Goal: Task Accomplishment & Management: Use online tool/utility

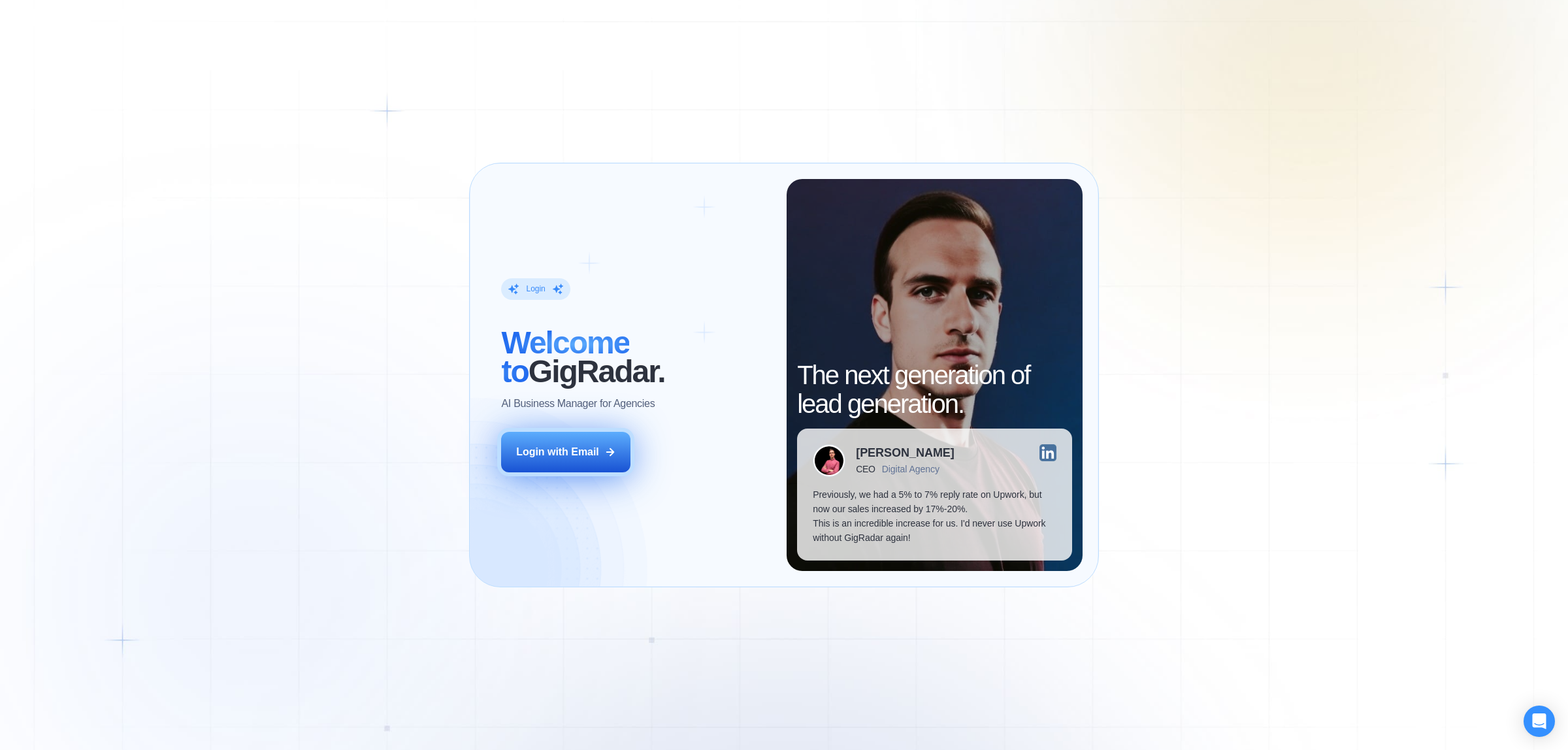
click at [591, 454] on div "Login with Email" at bounding box center [557, 452] width 83 height 14
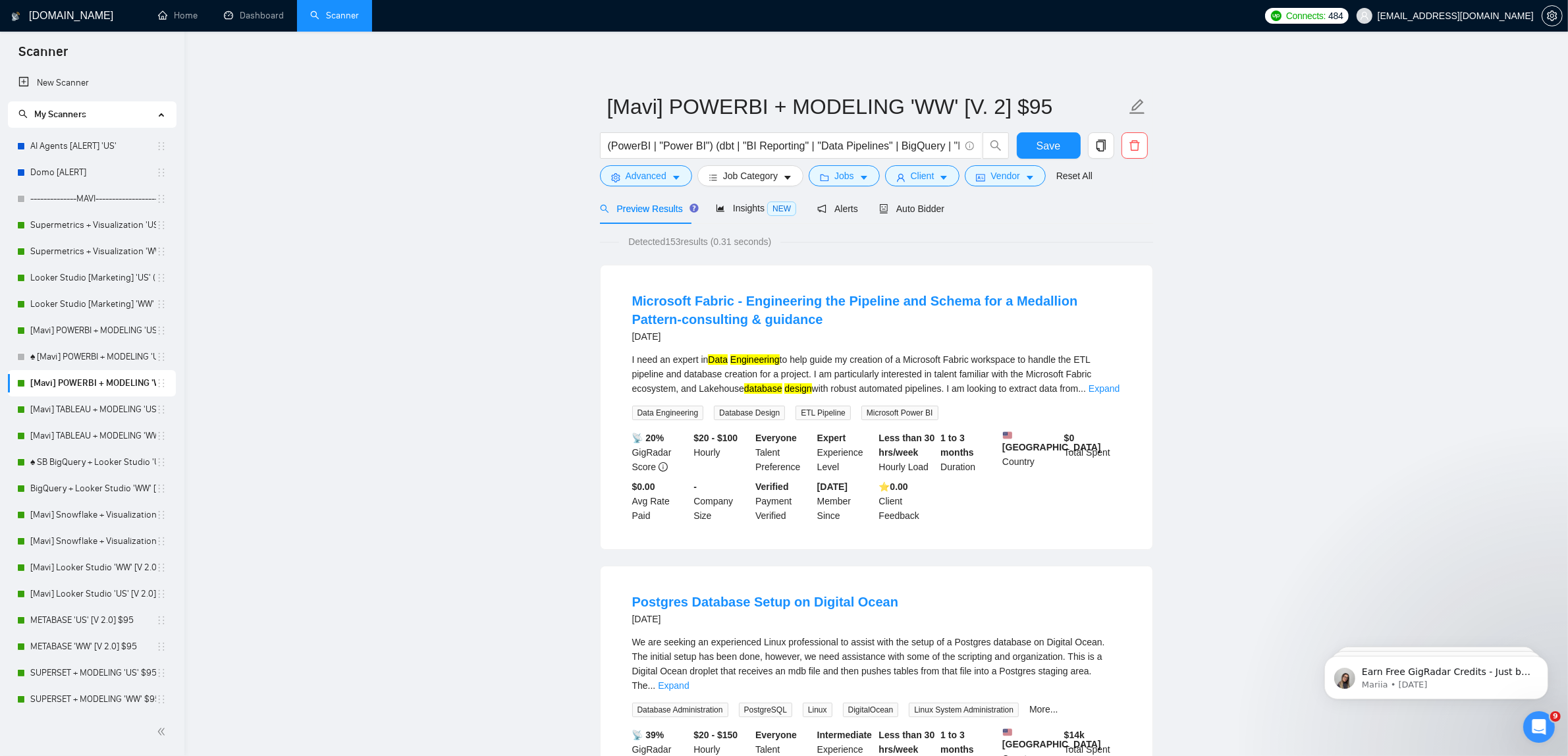
scroll to position [247, 0]
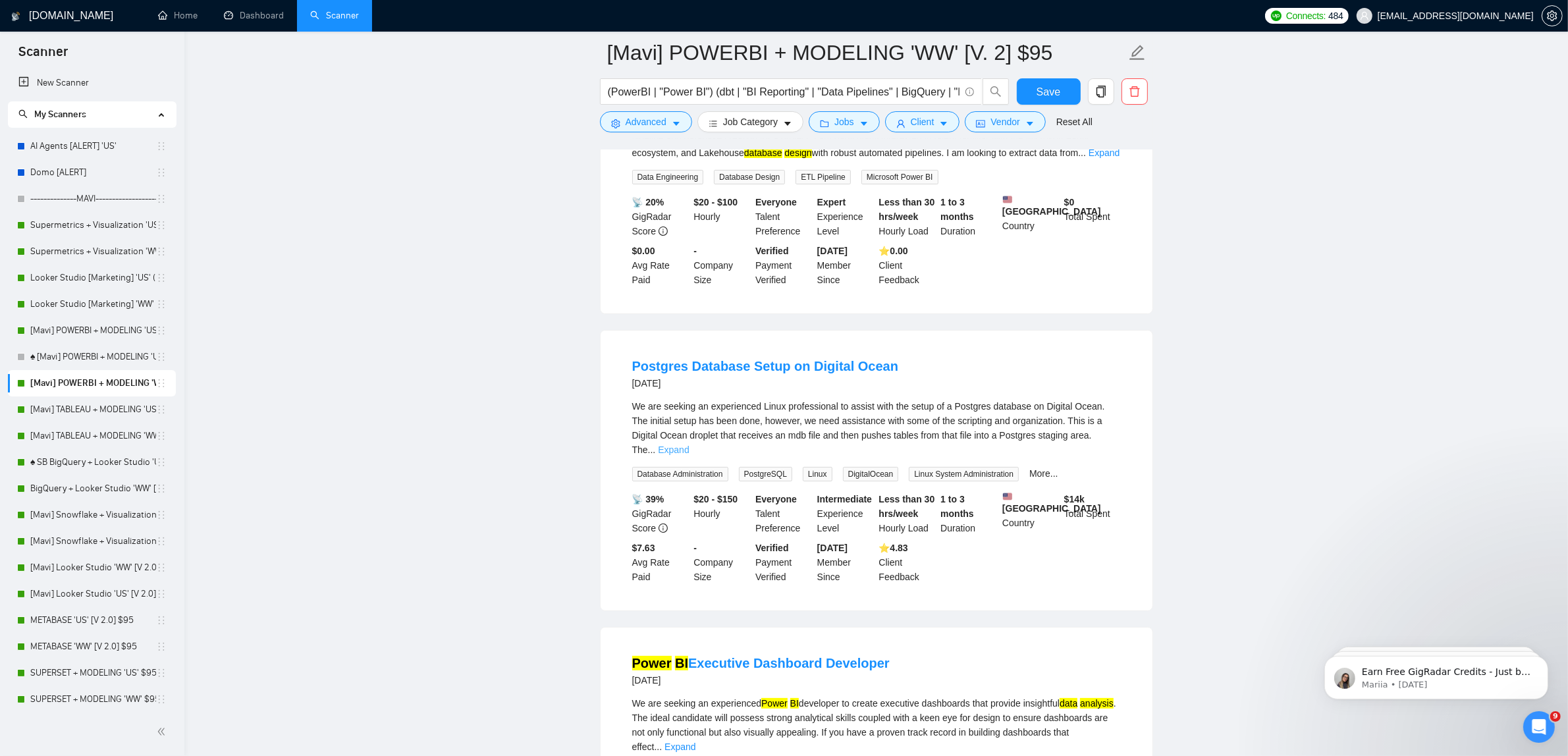
click at [689, 446] on link "Expand" at bounding box center [673, 450] width 31 height 11
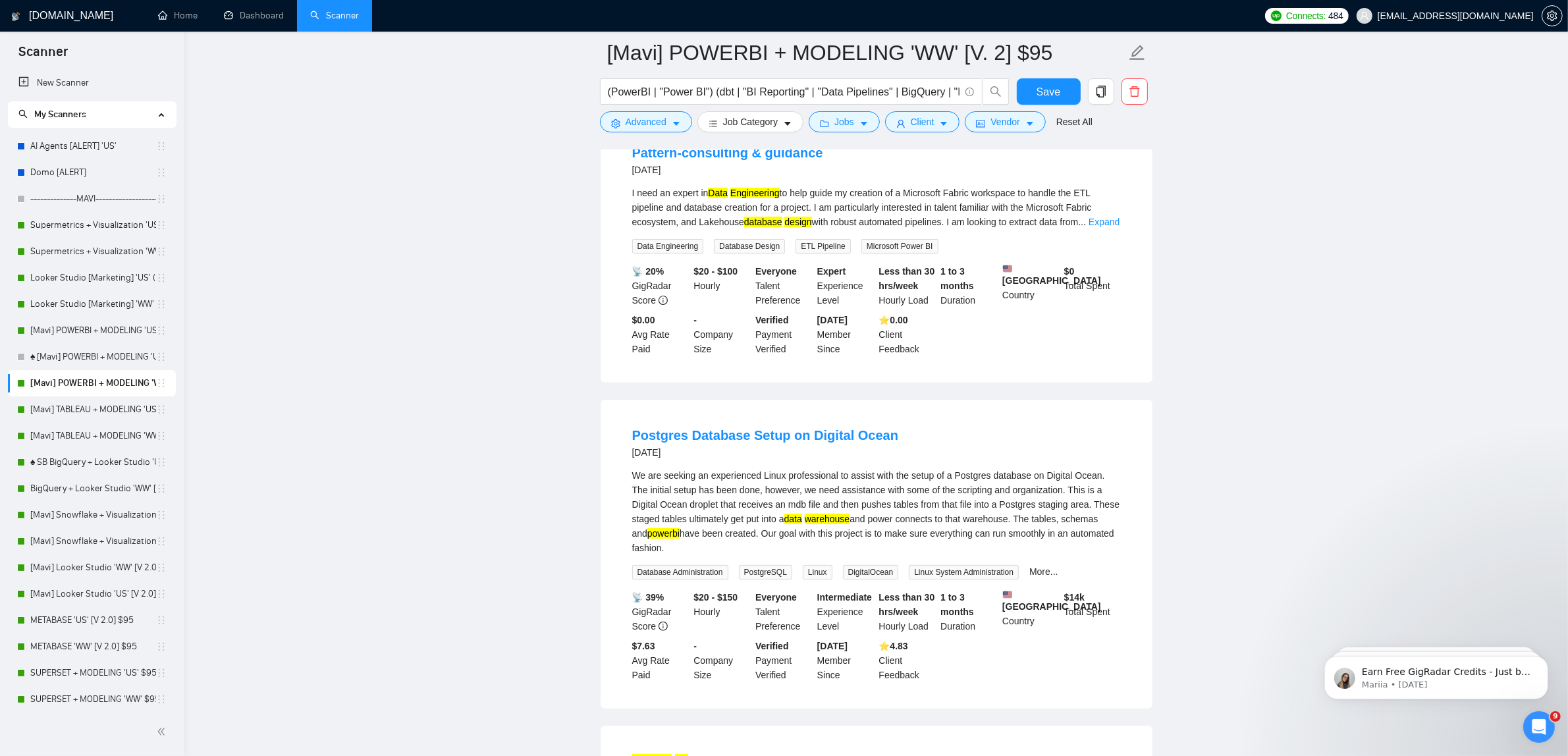
scroll to position [82, 0]
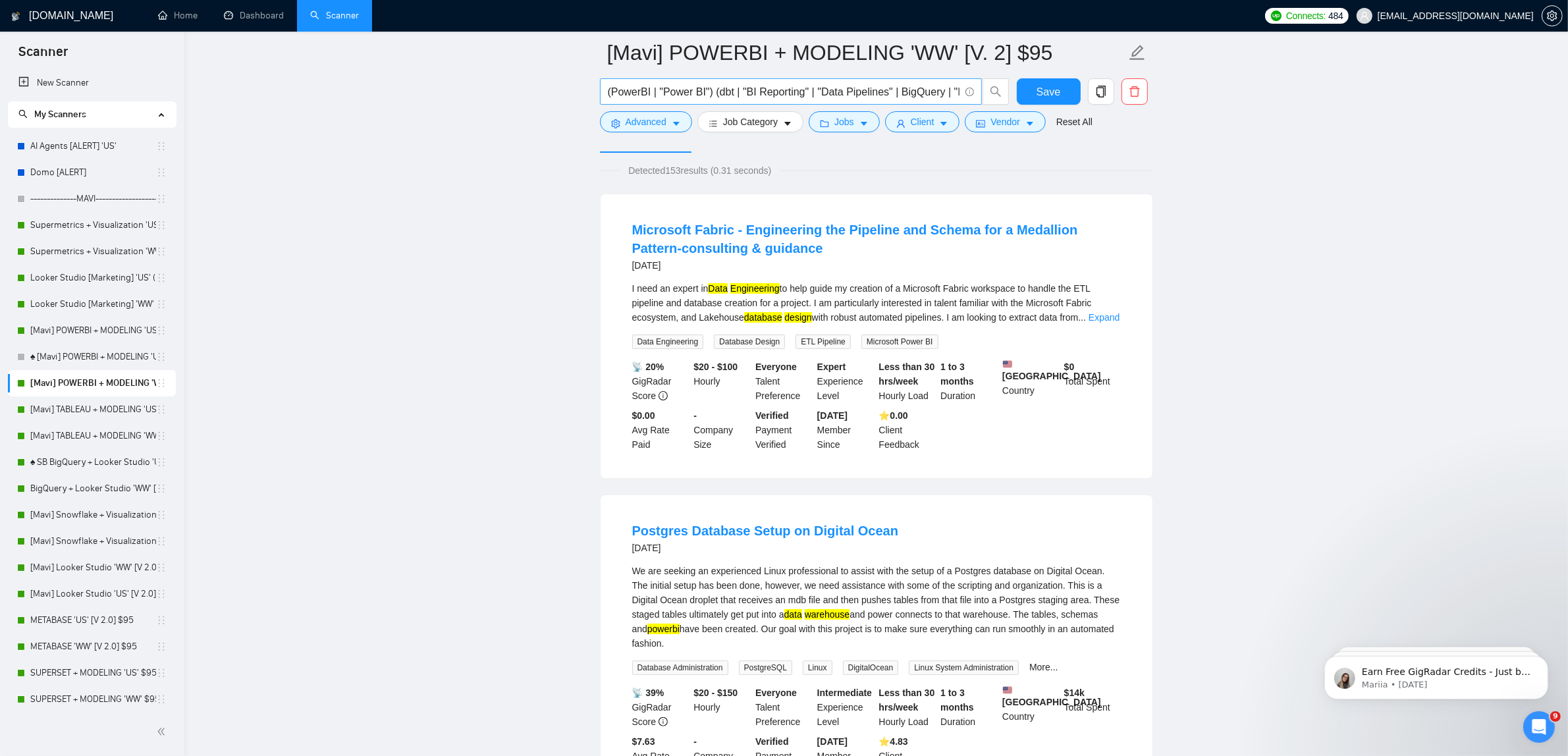
click at [762, 94] on input "(PowerBI | "Power BI") (dbt | "BI Reporting" | "Data Pipelines" | BigQuery | "B…" at bounding box center [784, 92] width 352 height 17
drag, startPoint x: 756, startPoint y: 90, endPoint x: 812, endPoint y: 94, distance: 56.1
click at [812, 94] on input "(PowerBI | "Power BI") (dbt | "BI Reporting" | "Data Pipelines" | BigQuery | "B…" at bounding box center [784, 92] width 352 height 17
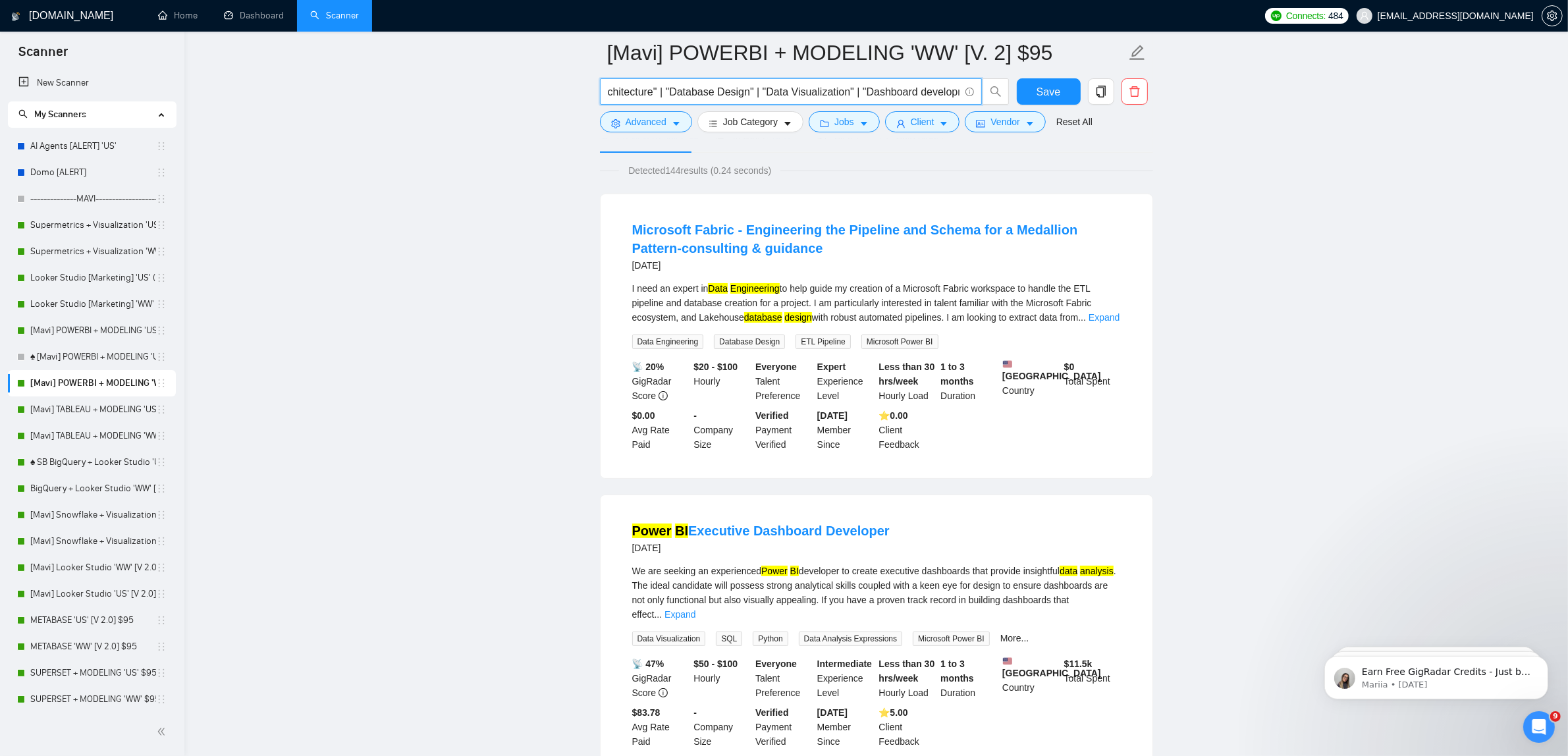
scroll to position [0, 1469]
type input "(PowerBI | "Power BI") (dbt | "BI Reporting" | "Data Pipelines" | BigQuery | "B…"
click at [1108, 312] on link "Expand" at bounding box center [1104, 317] width 31 height 11
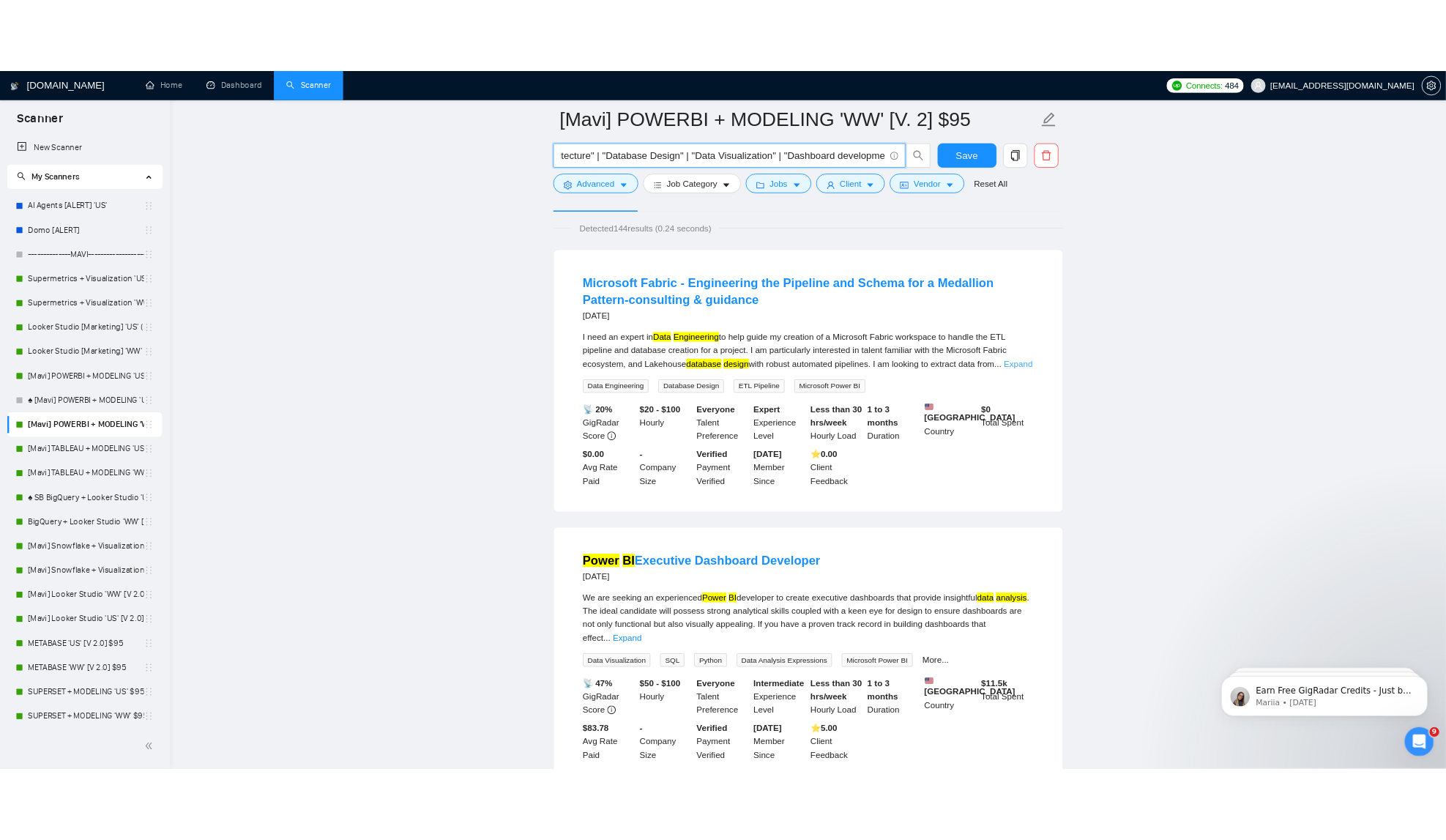
scroll to position [0, 0]
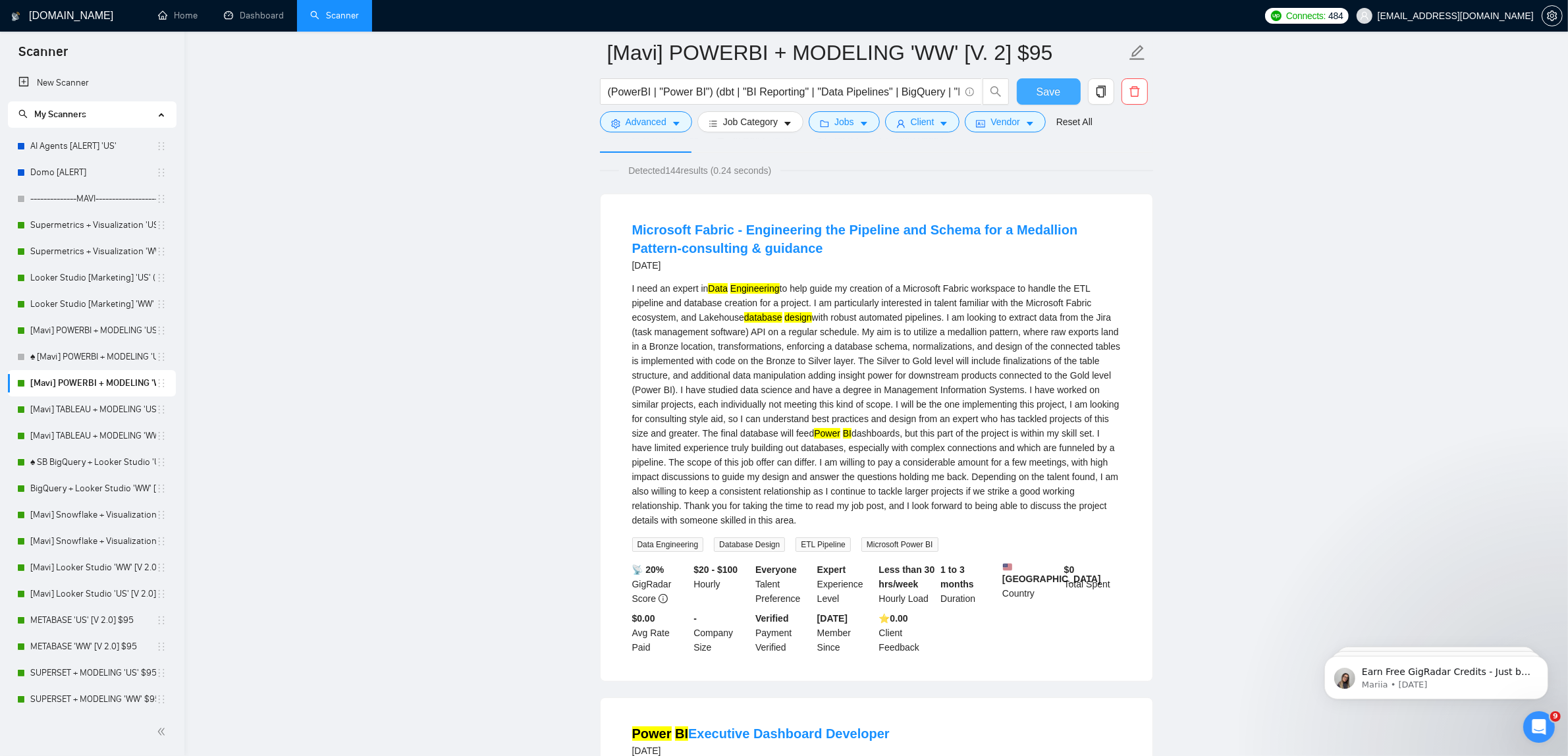
click at [1034, 96] on button "Save" at bounding box center [1049, 91] width 64 height 26
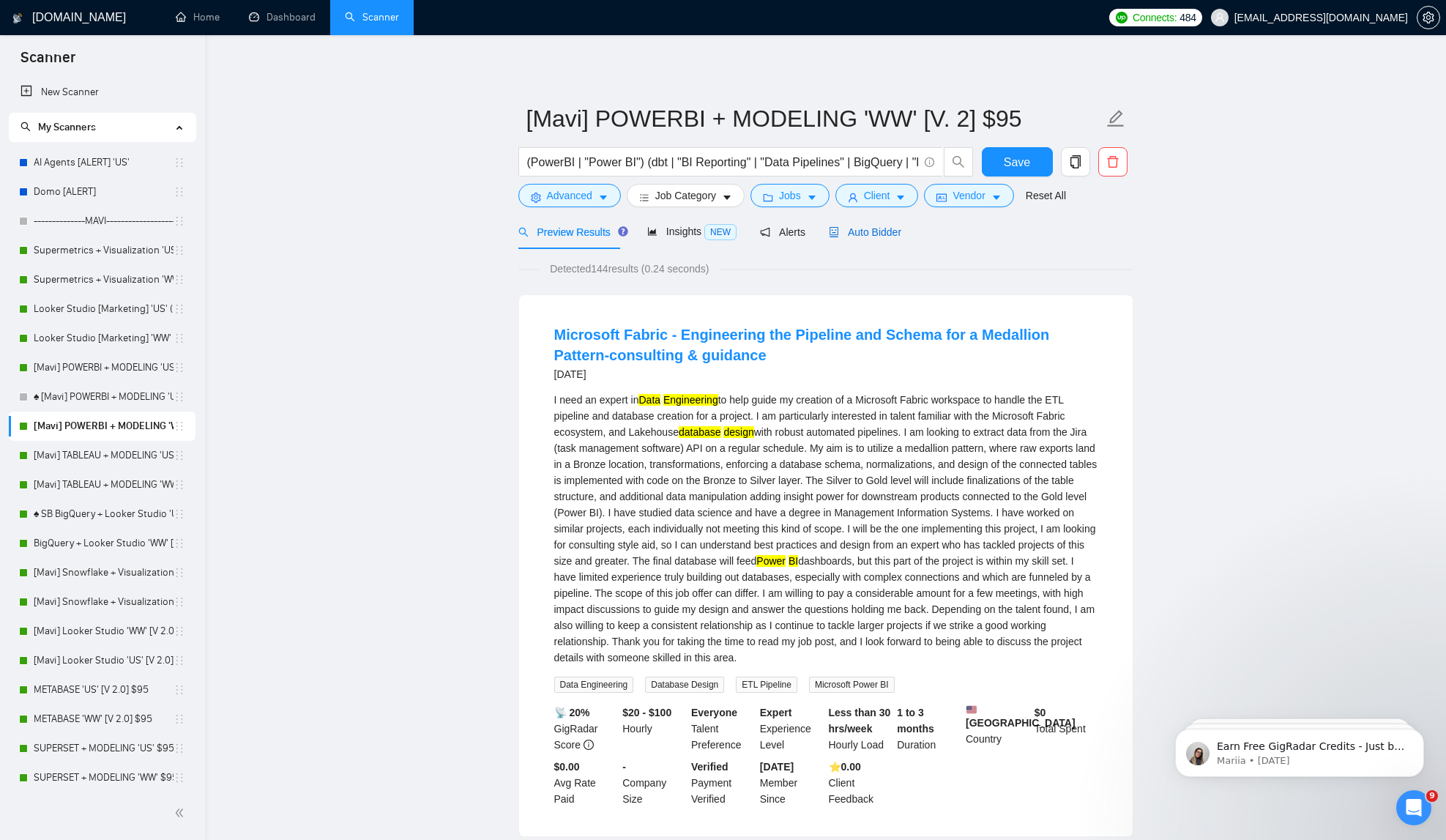
click at [890, 229] on span "Auto Bidder" at bounding box center [864, 232] width 72 height 12
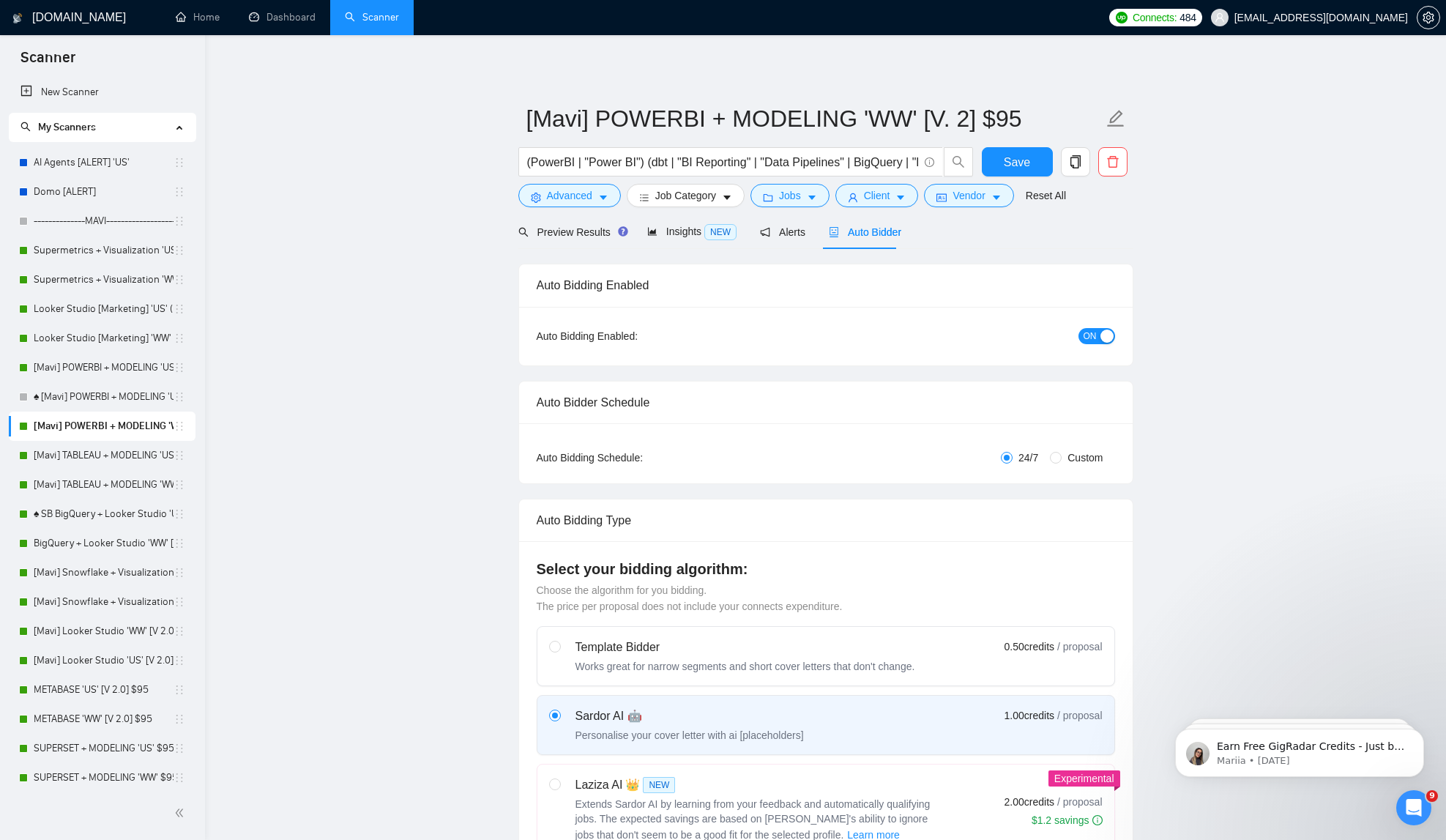
checkbox input "true"
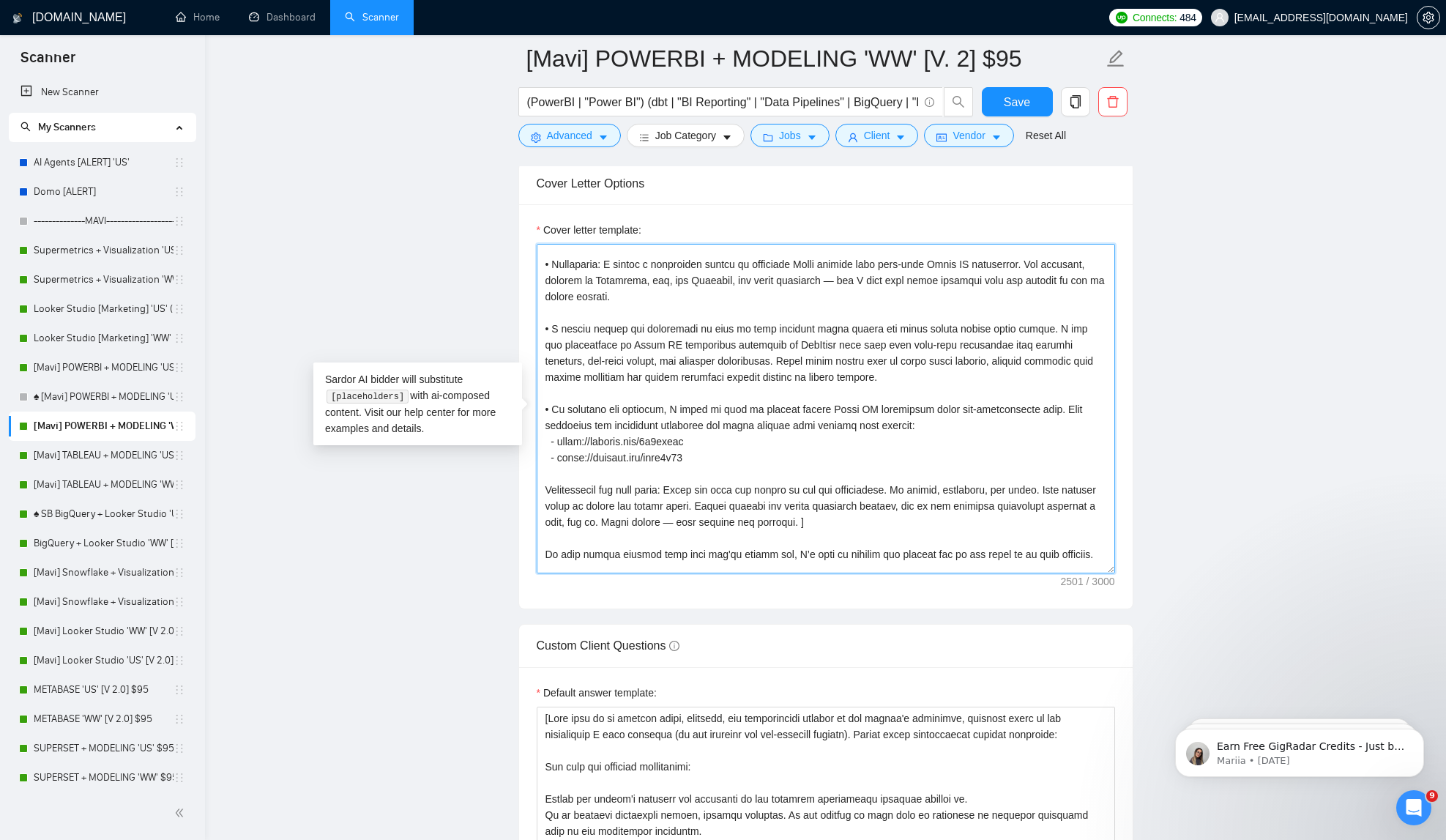
scroll to position [290, 0]
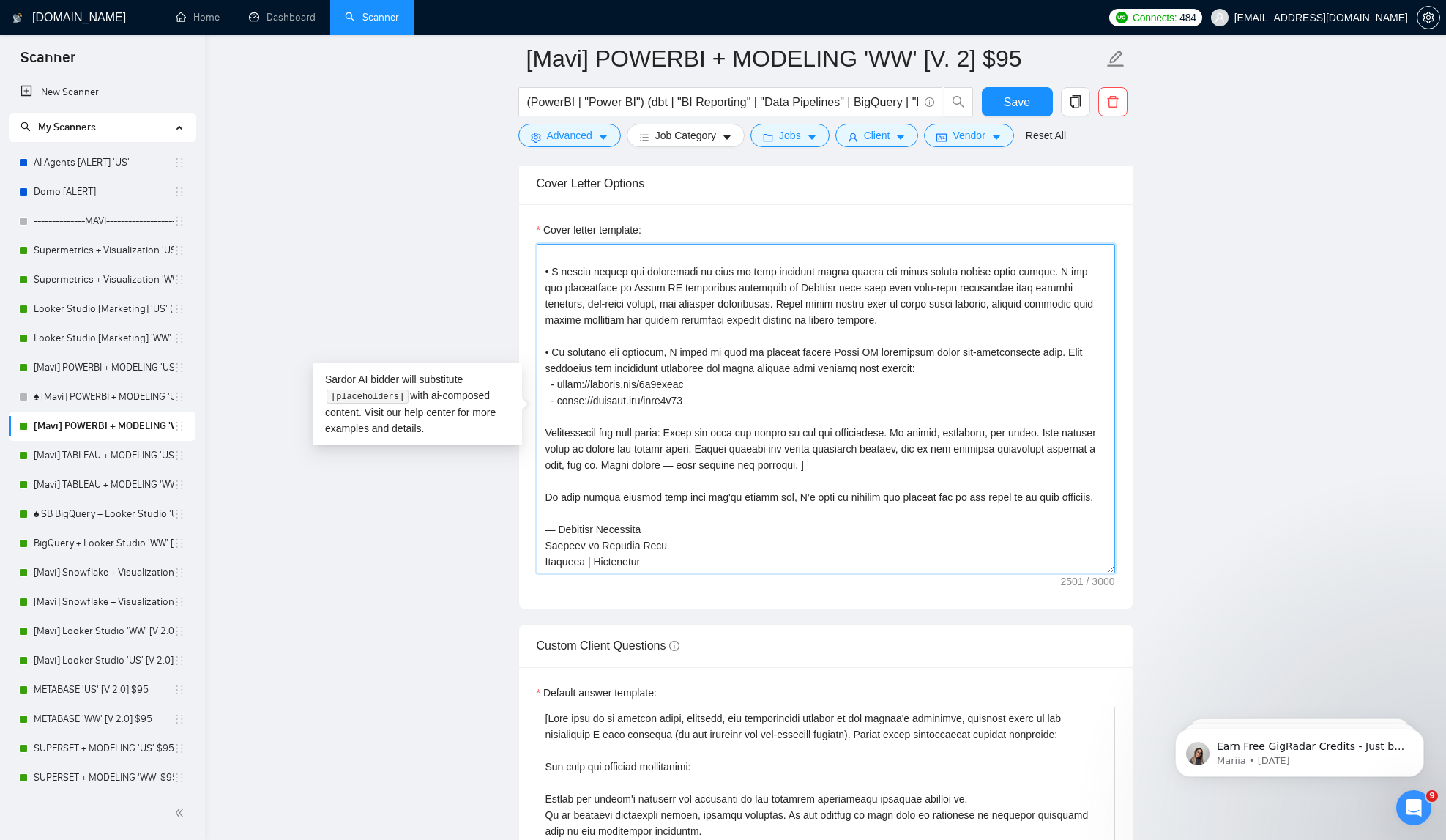
drag, startPoint x: 544, startPoint y: 269, endPoint x: 942, endPoint y: 652, distance: 552.4
click at [942, 652] on form "Auto Bidding Enabled Auto Bidding Enabled: ON Auto Bidder Schedule Auto Bidding…" at bounding box center [826, 655] width 615 height 4054
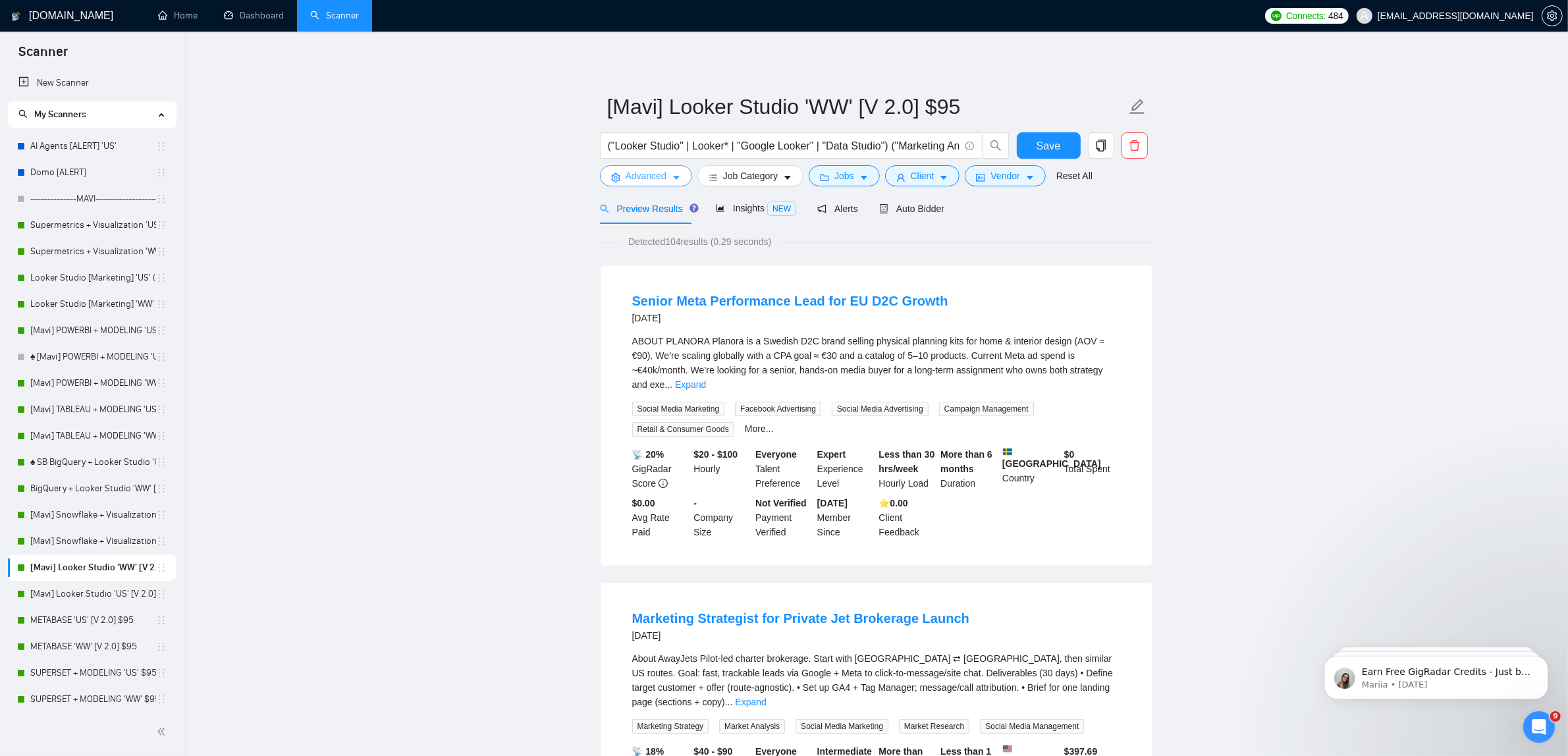
click at [650, 180] on span "Advanced" at bounding box center [646, 175] width 41 height 14
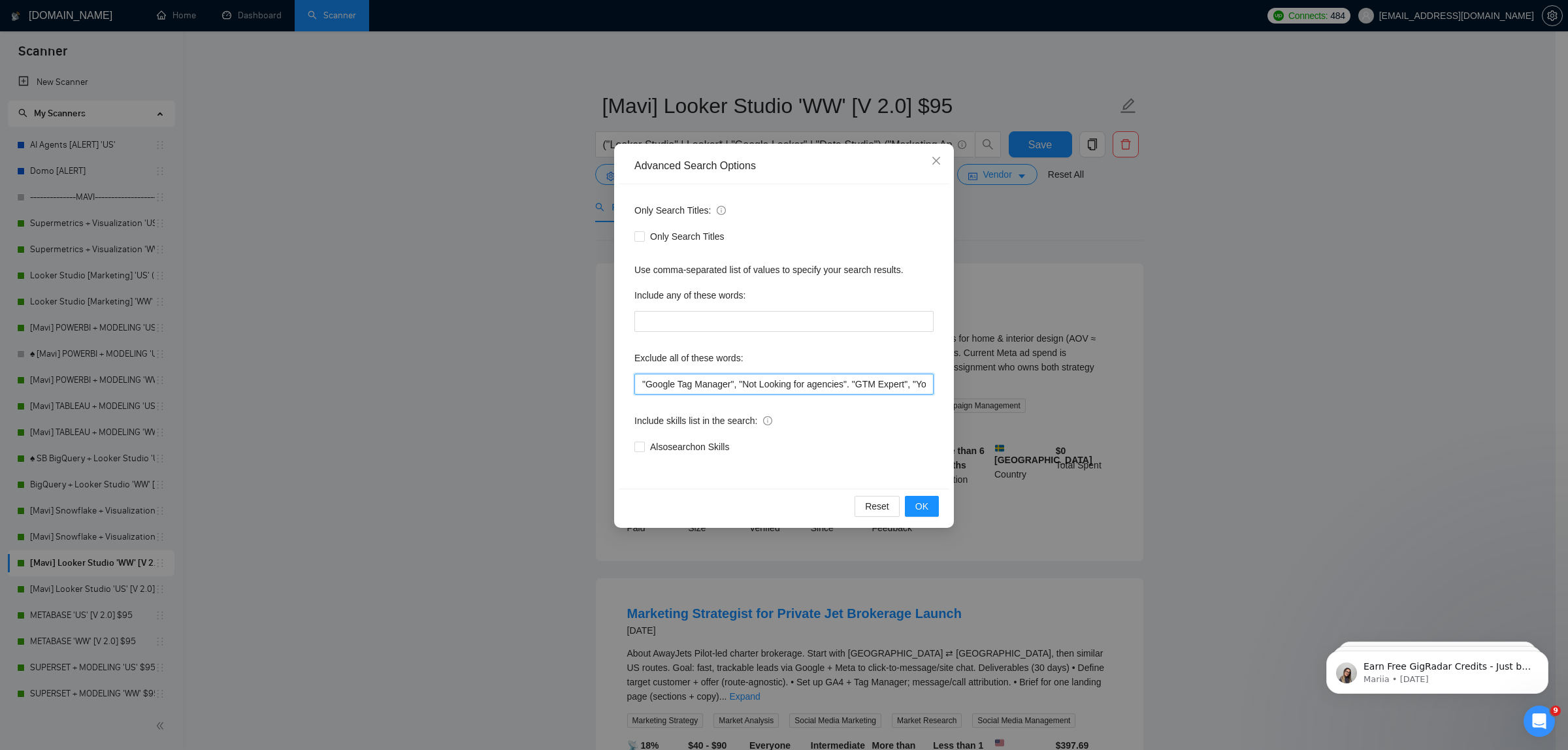
click at [634, 384] on input ""Google Tag Manager", "Not Looking for agencies". "GTM Expert", "YouTube Ads pr…" at bounding box center [784, 384] width 300 height 21
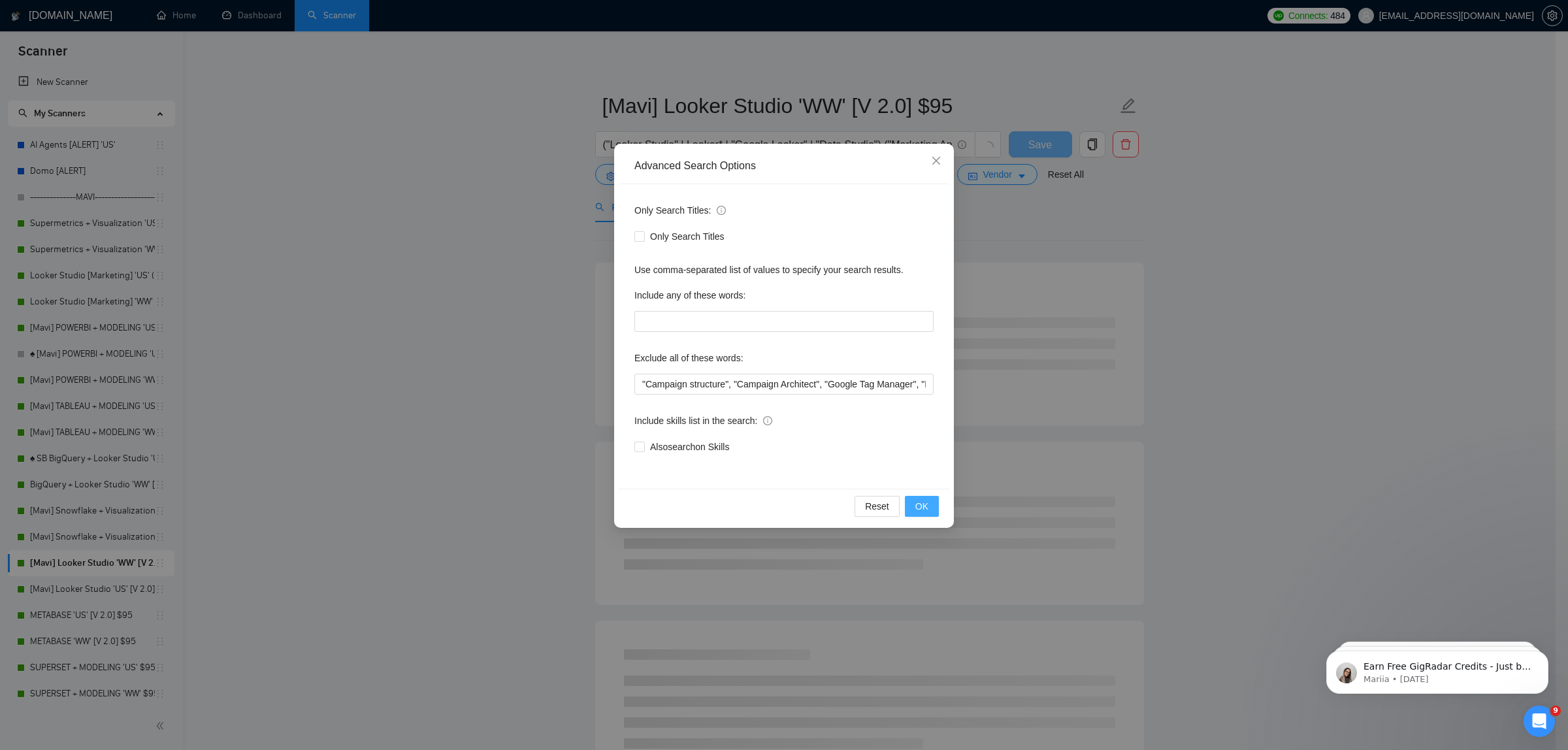
click at [932, 511] on button "OK" at bounding box center [921, 506] width 34 height 21
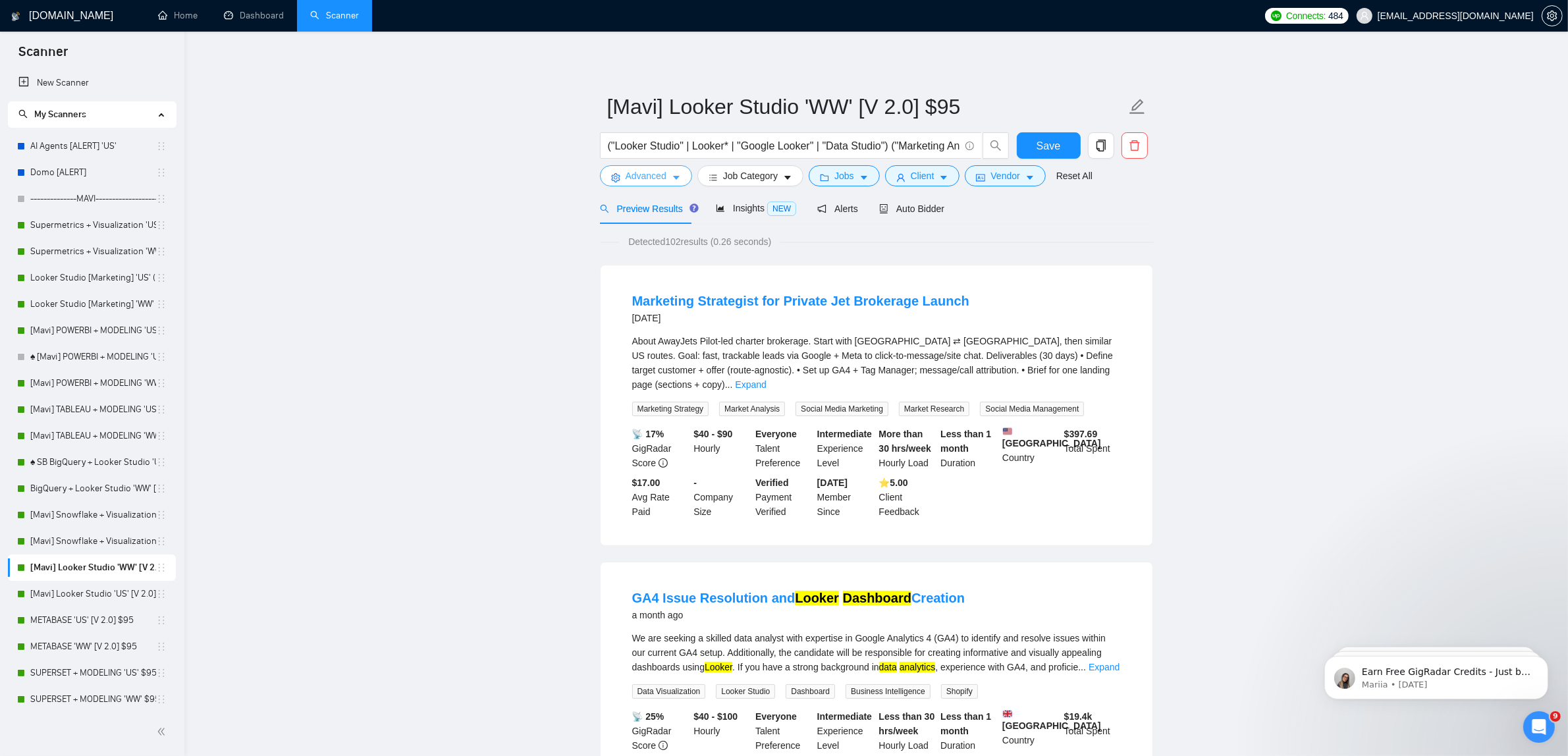
click at [667, 178] on button "Advanced" at bounding box center [646, 176] width 92 height 21
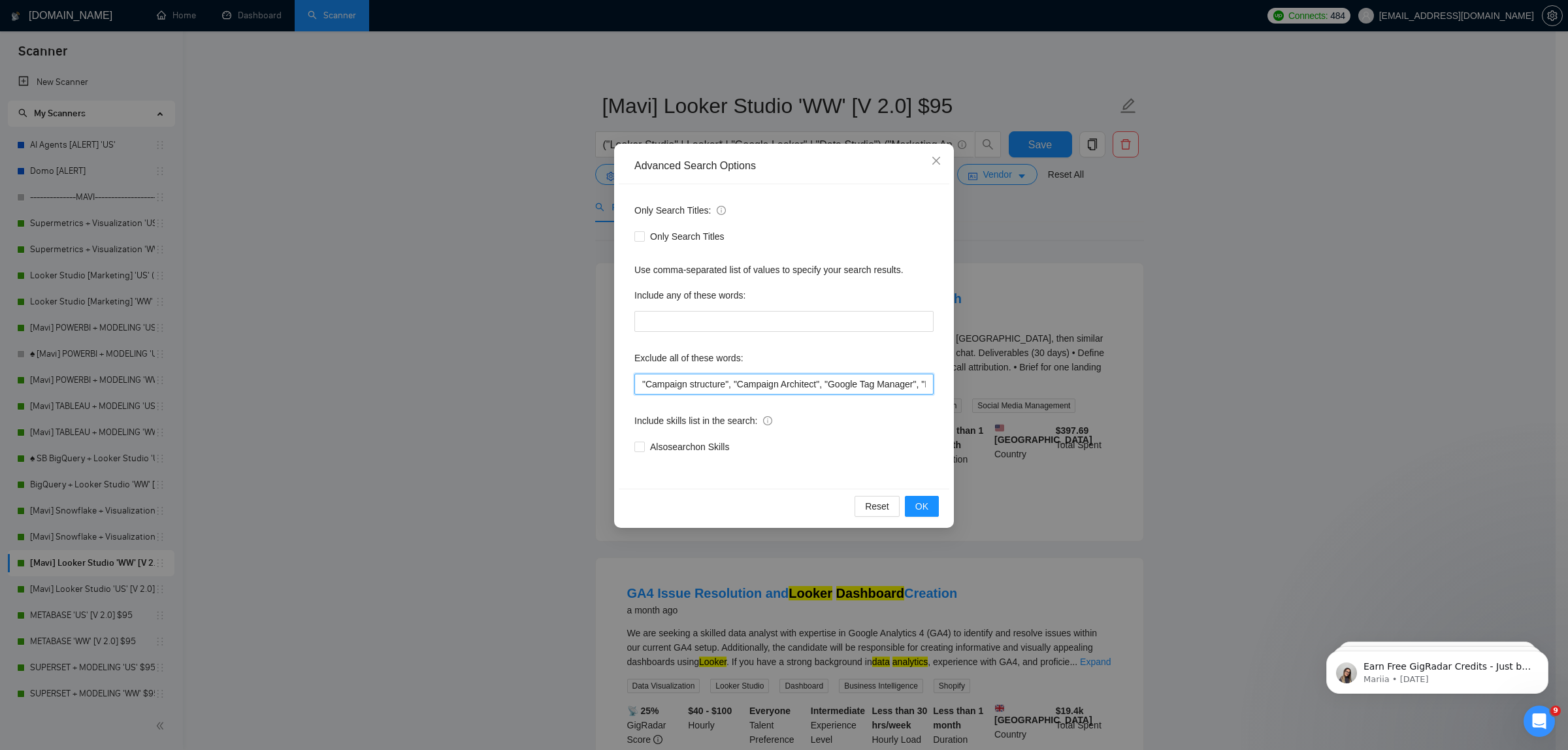
drag, startPoint x: 634, startPoint y: 384, endPoint x: 729, endPoint y: 384, distance: 95.0
click at [729, 384] on input ""Campaign structure", "Campaign Architect", "Google Tag Manager", "Not Looking …" at bounding box center [784, 384] width 300 height 21
click at [644, 384] on input ""Campaign structure", "Campaign Architect", "Google Tag Manager", "Not Looking …" at bounding box center [784, 384] width 300 height 21
paste input ""Campaign structure","
drag, startPoint x: 732, startPoint y: 387, endPoint x: 598, endPoint y: 389, distance: 134.0
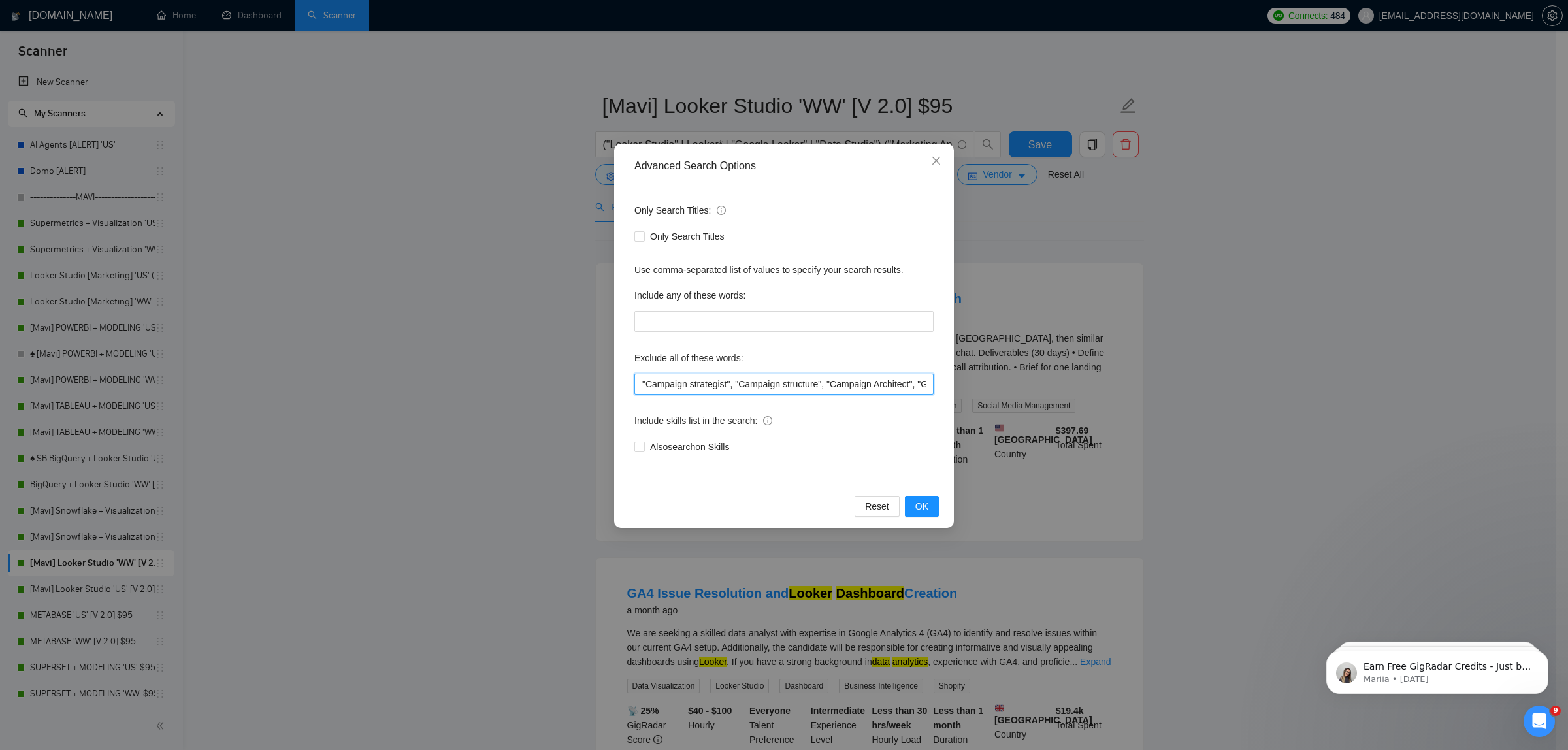
click at [598, 389] on div "Advanced Search Options Only Search Titles: Only Search Titles Use comma-separa…" at bounding box center [784, 375] width 1568 height 750
click at [638, 383] on input ""Campaign strategist", "Campaign structure", "Campaign Architect", "Google Tag …" at bounding box center [784, 384] width 300 height 21
paste input ""Campaign strategist","
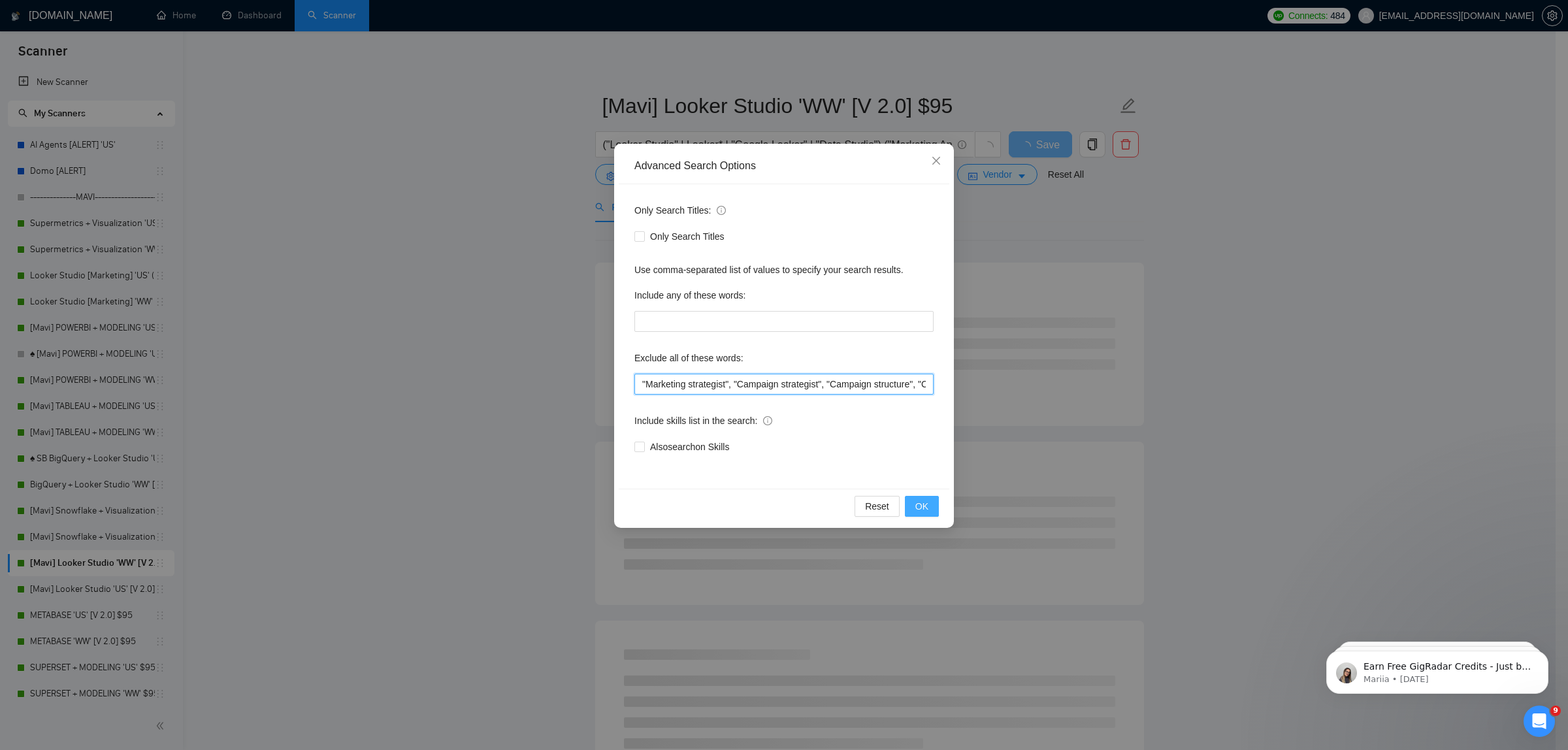
type input ""Marketing strategist", "Campaign strategist", "Campaign structure", "Campaign …"
click at [936, 507] on button "OK" at bounding box center [921, 506] width 34 height 21
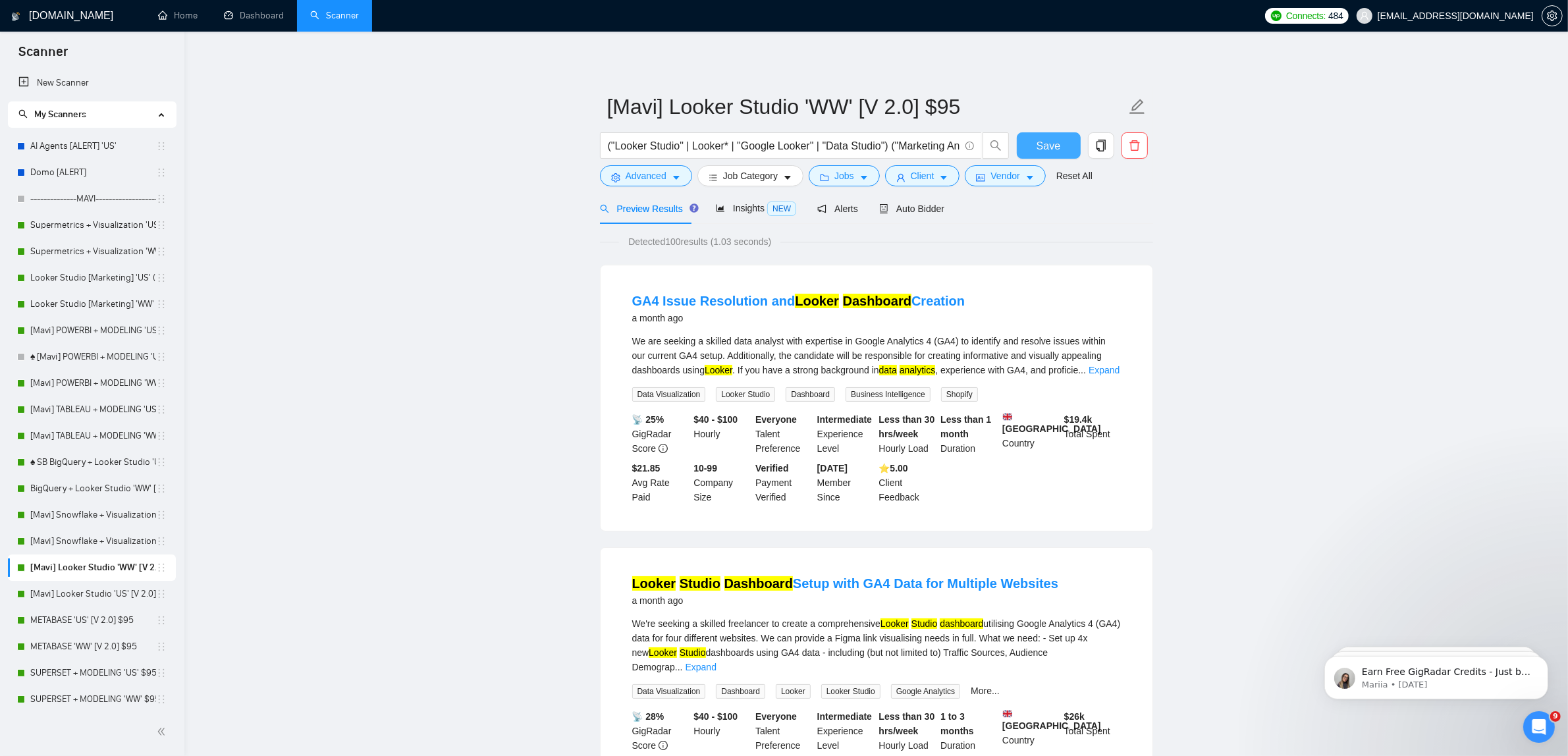
click at [1052, 147] on span "Save" at bounding box center [1048, 146] width 23 height 17
click at [1064, 145] on button "Save" at bounding box center [1049, 145] width 64 height 26
click at [643, 176] on span "Advanced" at bounding box center [646, 175] width 41 height 14
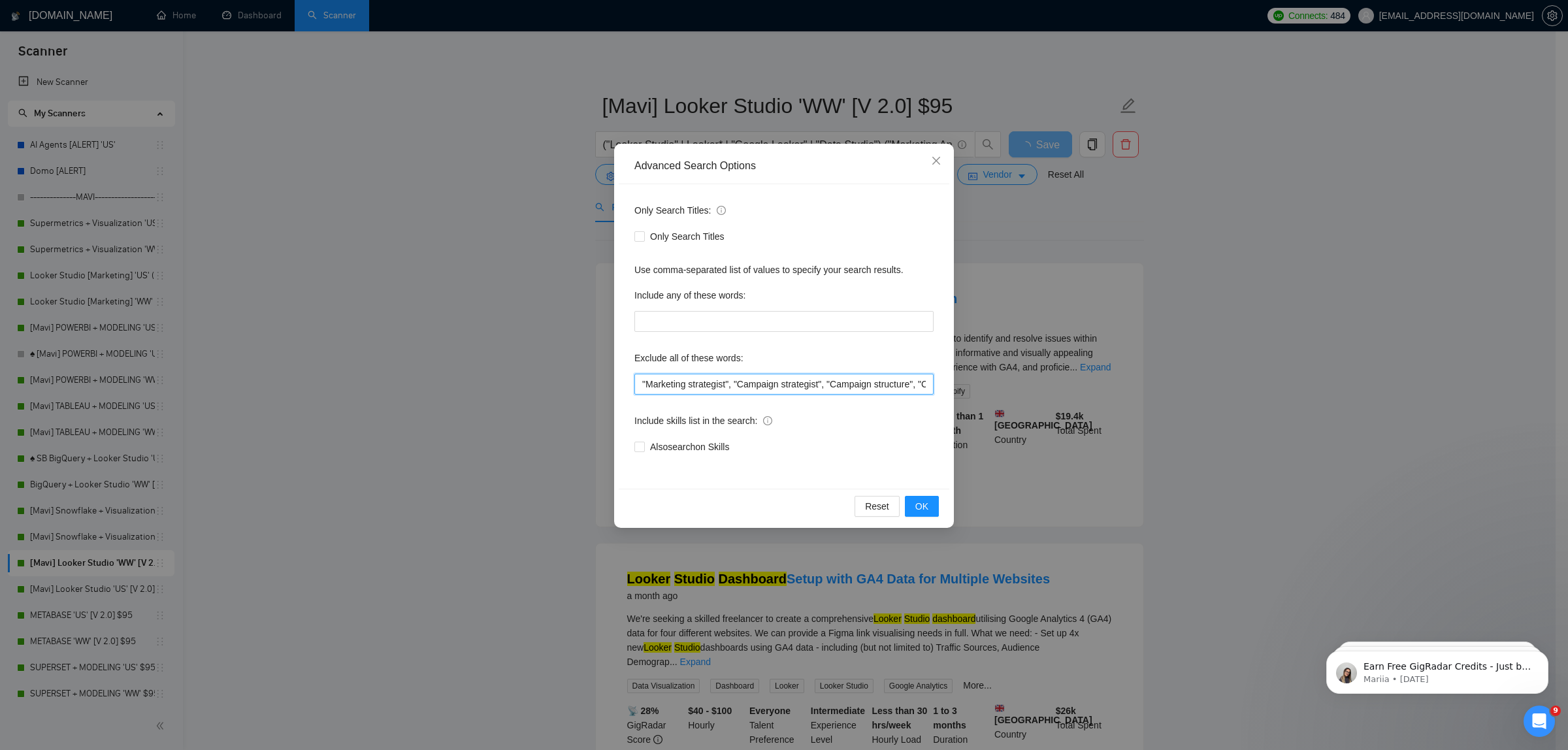
click at [708, 387] on input ""Marketing strategist", "Campaign strategist", "Campaign structure", "Campaign …" at bounding box center [784, 384] width 300 height 21
click at [919, 501] on span "OK" at bounding box center [921, 506] width 13 height 14
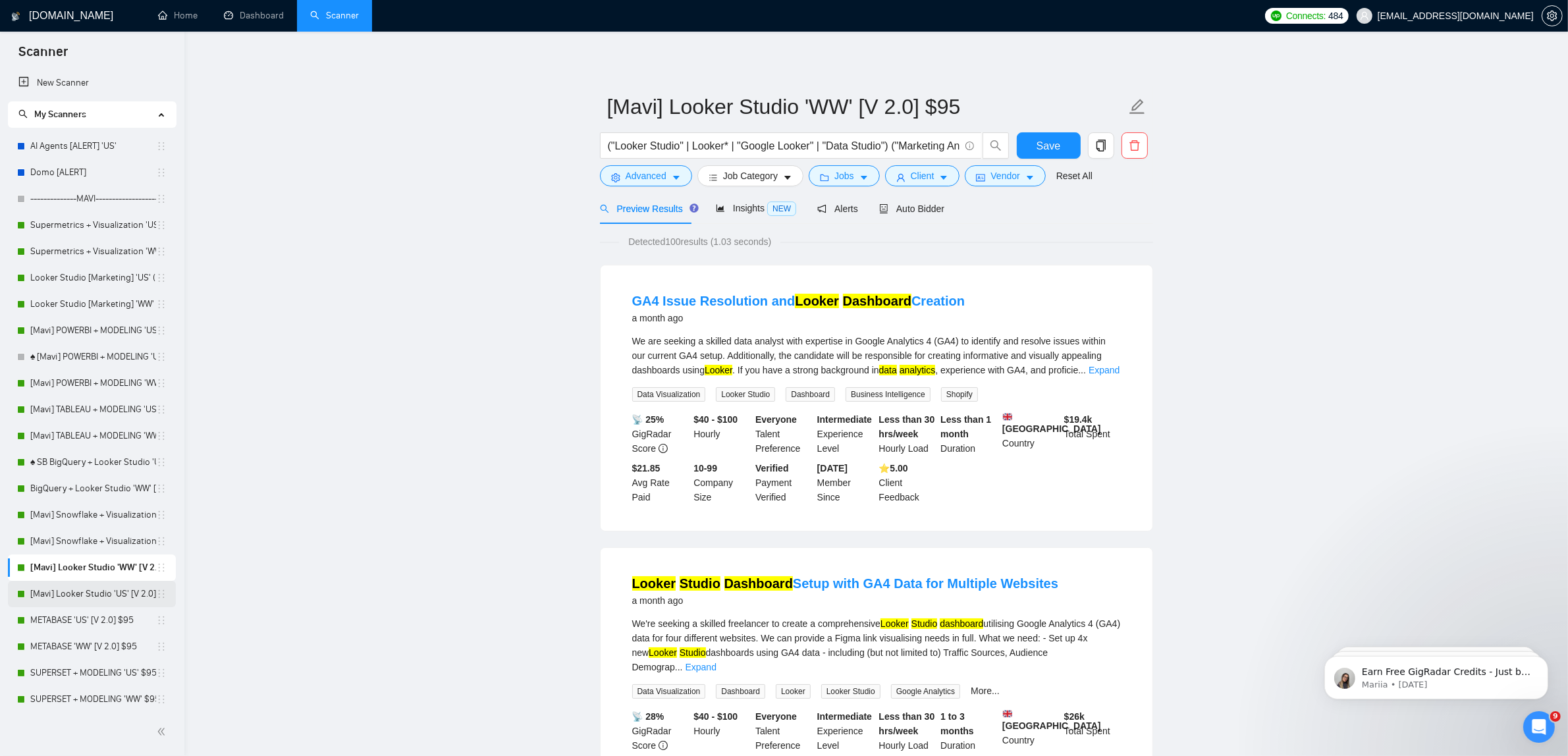
click at [84, 591] on link "[Mavi] Looker Studio 'US' [V 2.0] $95" at bounding box center [93, 594] width 126 height 26
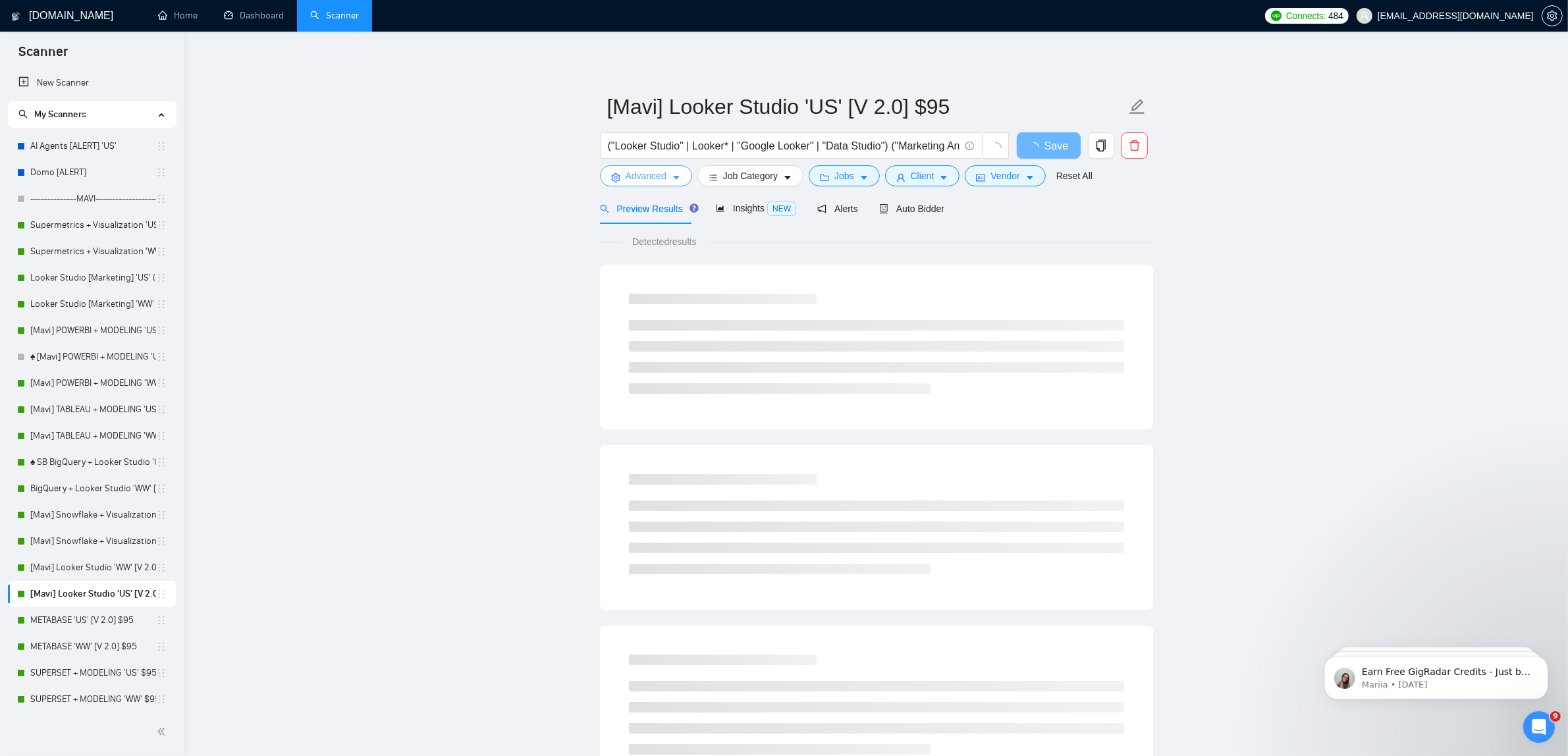
click at [639, 180] on span "Advanced" at bounding box center [646, 175] width 41 height 14
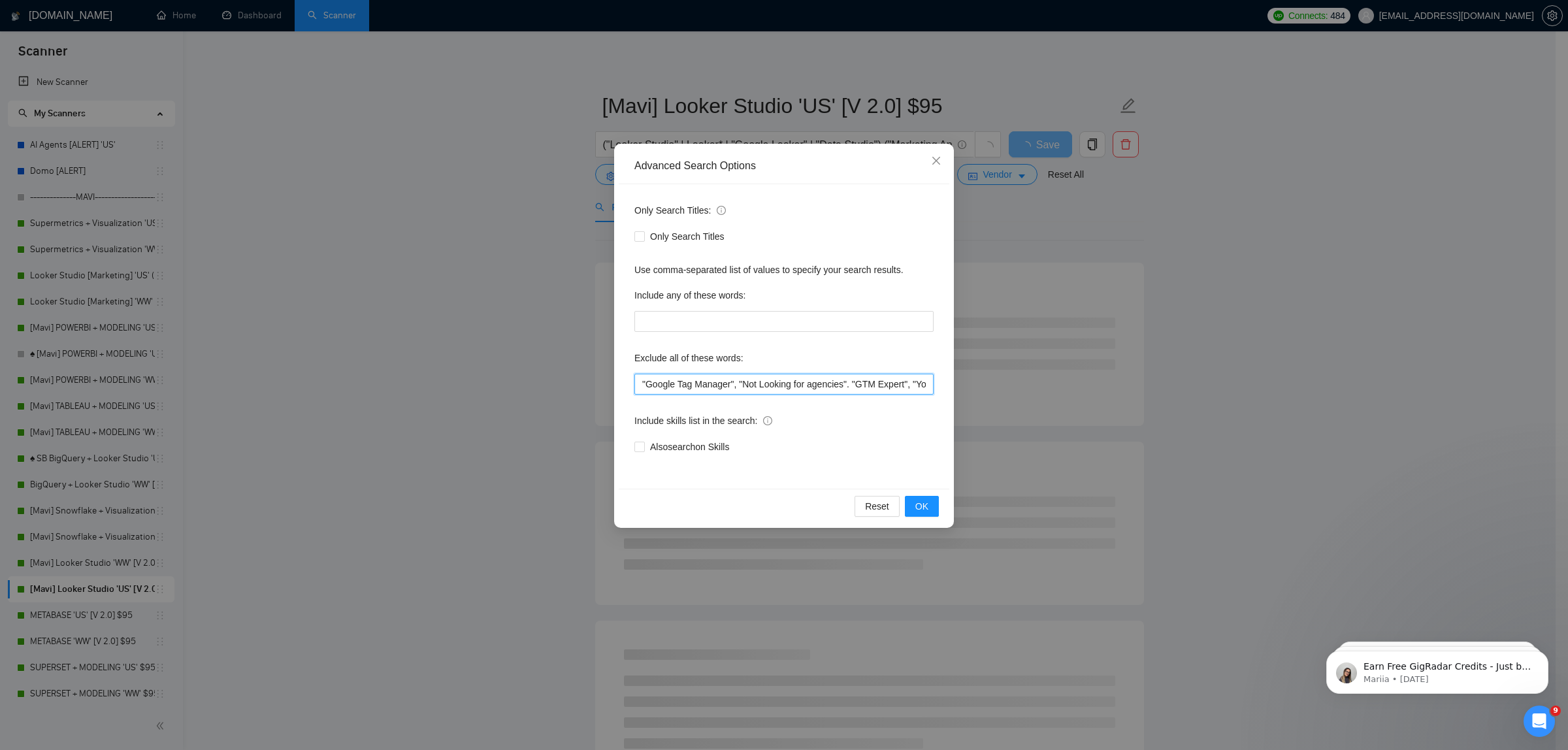
click at [681, 393] on input ""Google Tag Manager", "Not Looking for agencies". "GTM Expert", "YouTube Ads pr…" at bounding box center [784, 384] width 300 height 21
paste input ""Marketing strategist", "Campaign strategist", "Campaign structure", "Campaign …"
drag, startPoint x: 889, startPoint y: 381, endPoint x: 687, endPoint y: 399, distance: 202.8
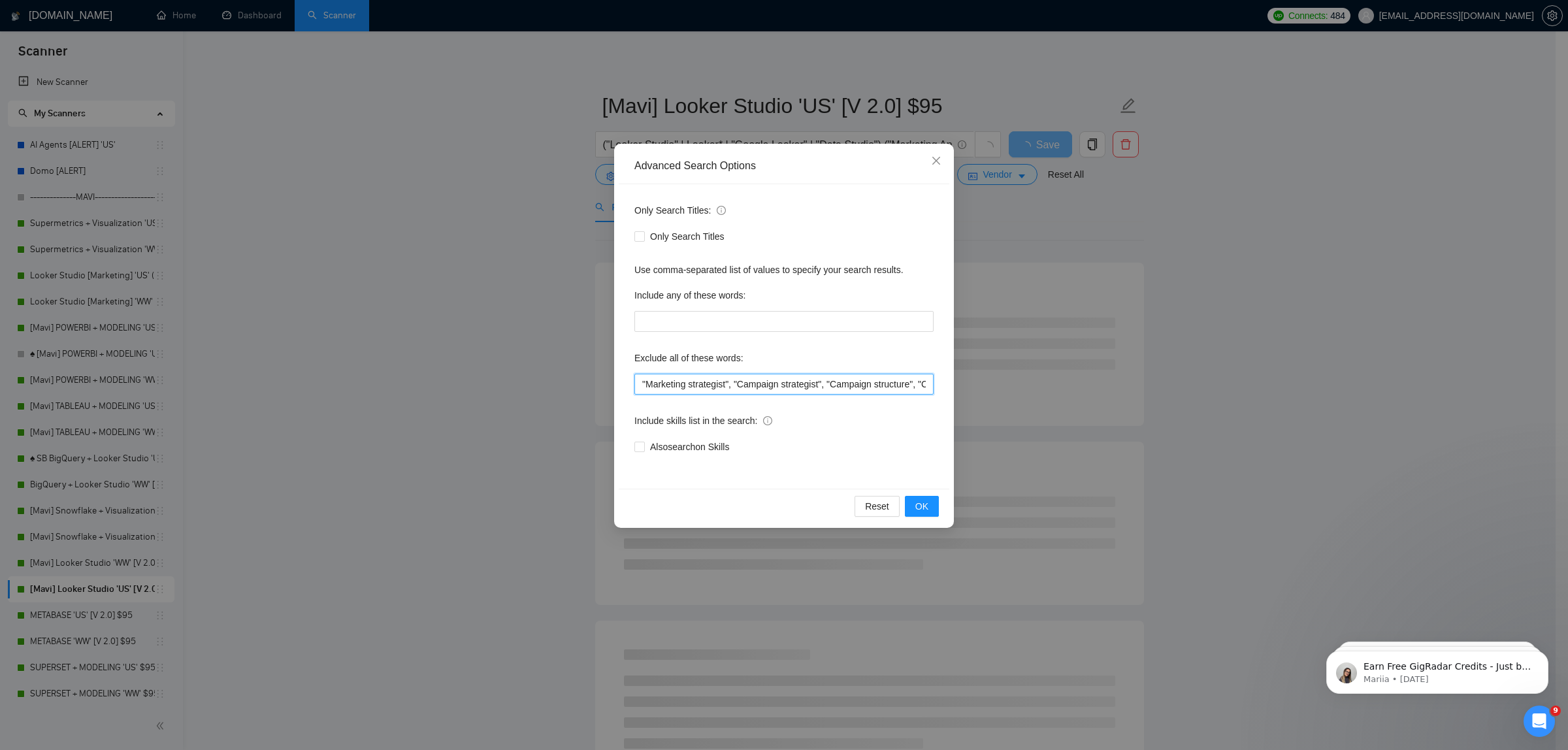
click at [687, 399] on div "Only Search Titles: Only Search Titles Use comma-separated list of values to sp…" at bounding box center [783, 336] width 330 height 305
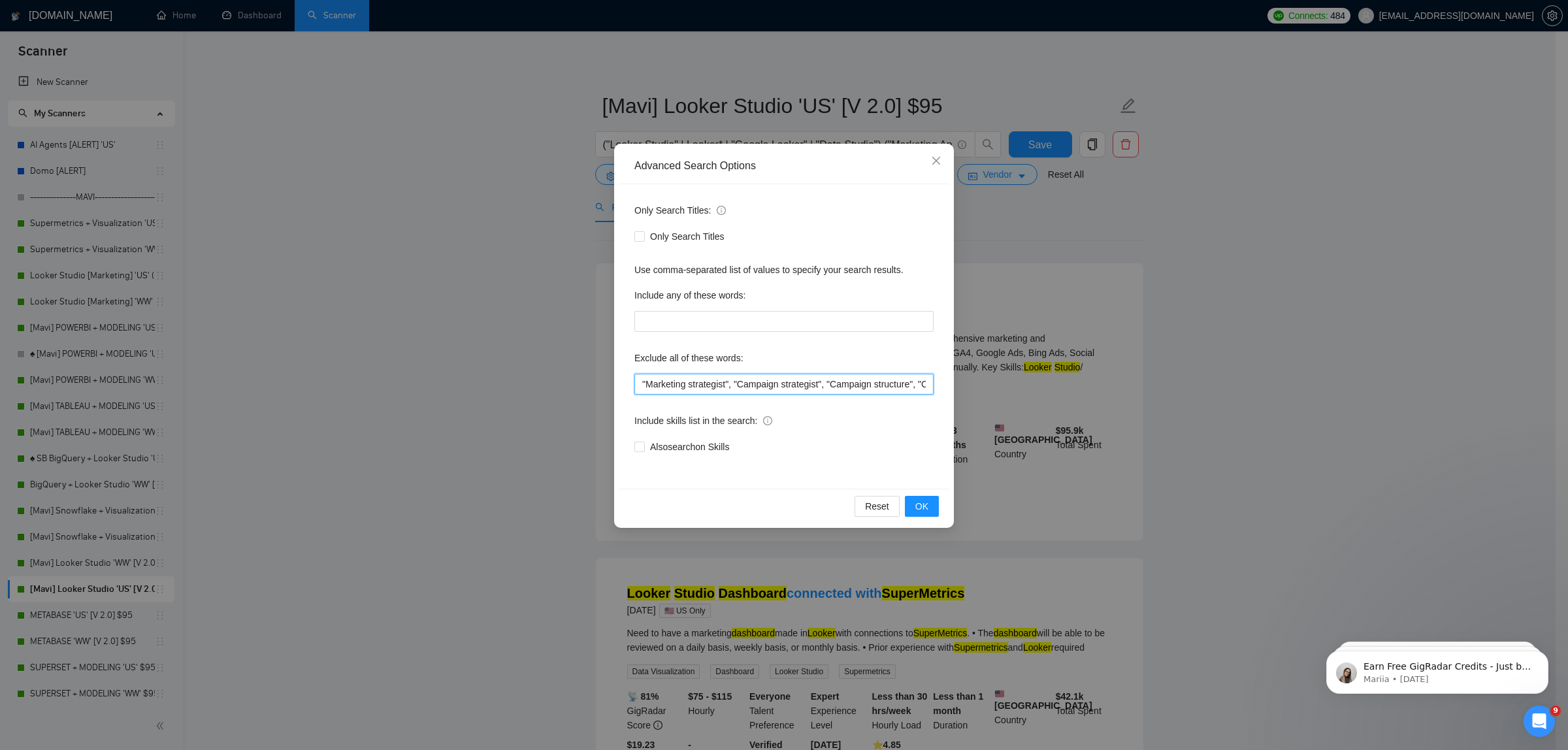
type input ""Marketing strategist", "Campaign strategist", "Campaign structure", "Campaign …"
click at [838, 396] on div "Only Search Titles: Only Search Titles Use comma-separated list of values to sp…" at bounding box center [783, 336] width 330 height 305
drag, startPoint x: 859, startPoint y: 383, endPoint x: 914, endPoint y: 381, distance: 55.0
click at [914, 381] on input ""Marketing strategist", "Campaign strategist", "Campaign structure", "Campaign …" at bounding box center [784, 384] width 300 height 21
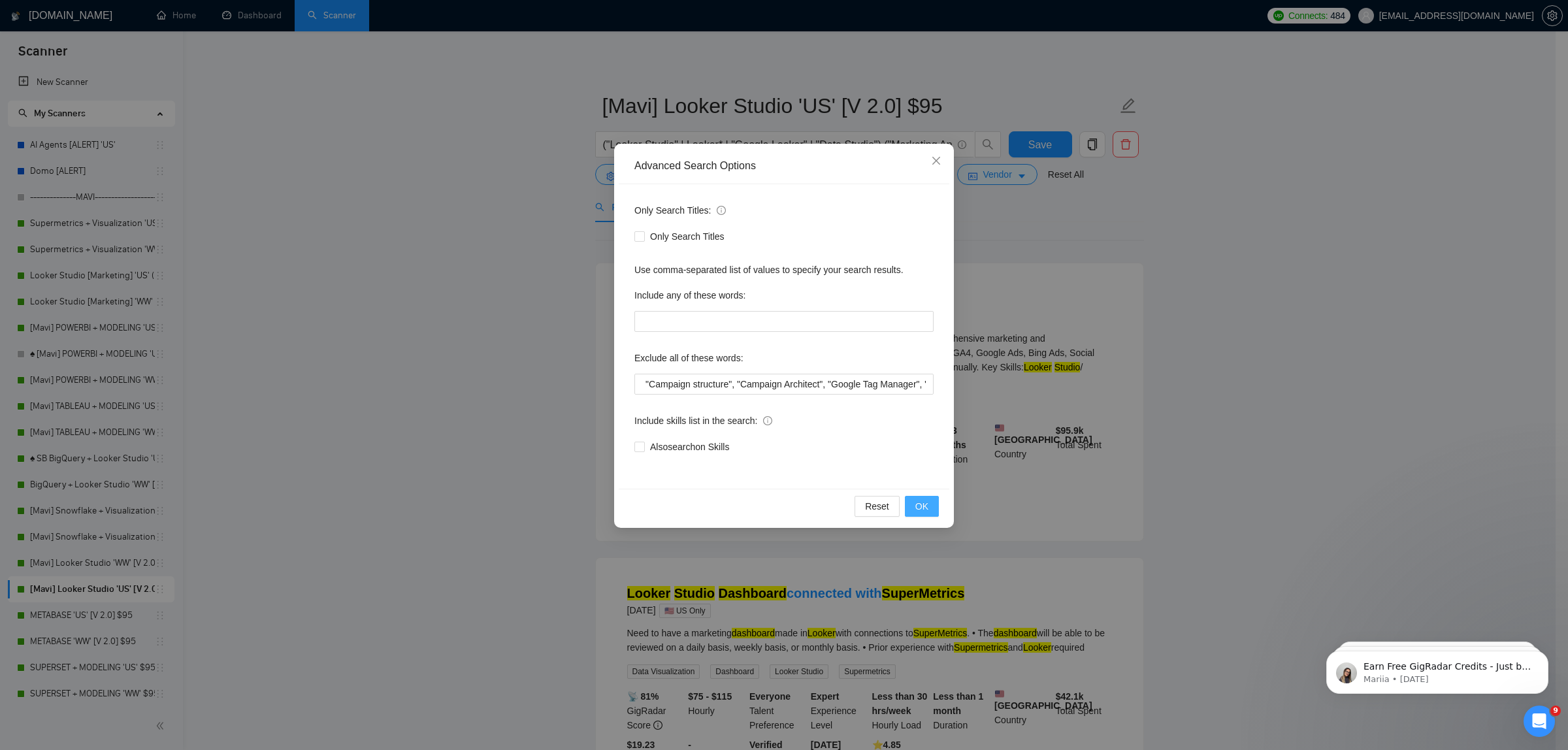
click at [926, 499] on button "OK" at bounding box center [921, 506] width 34 height 21
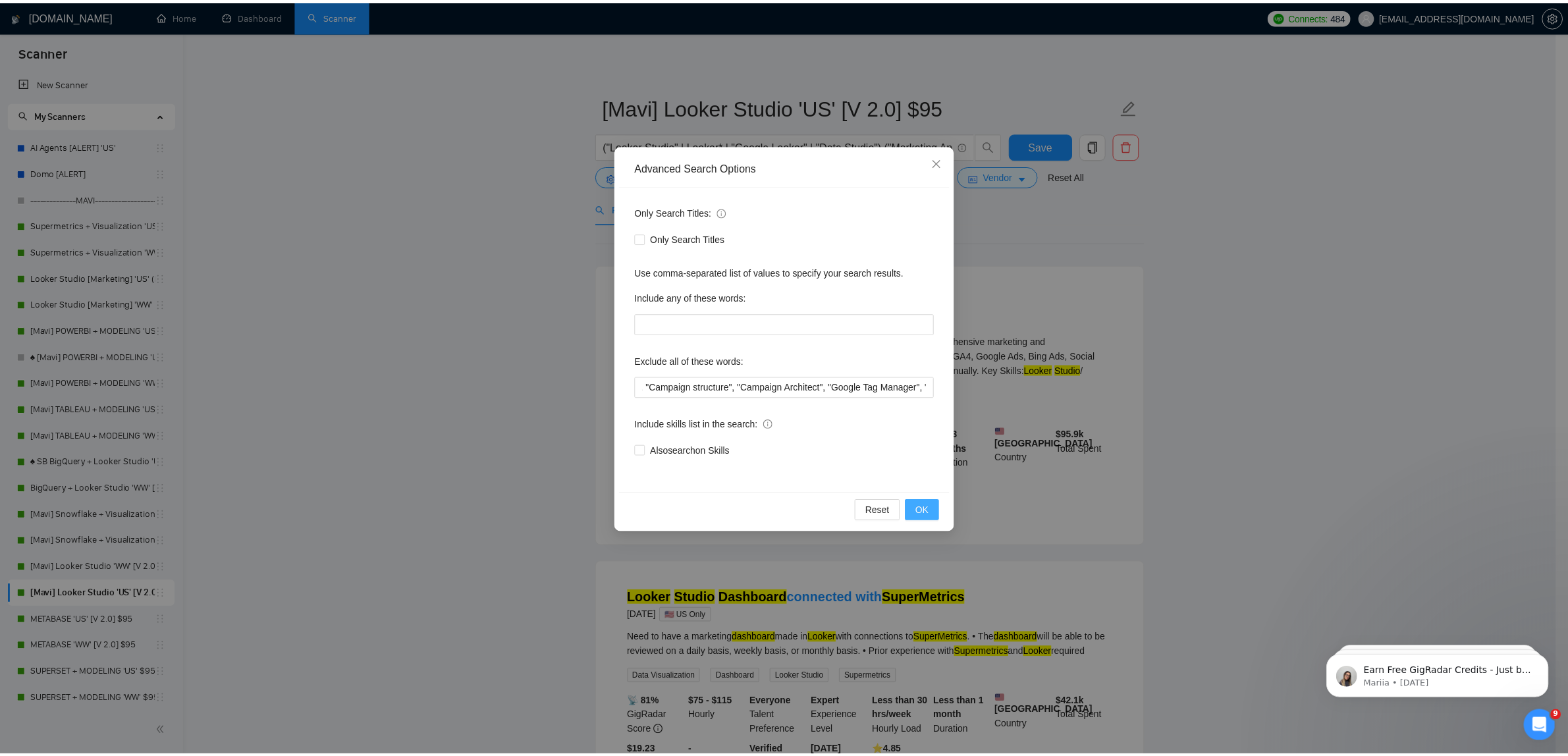
scroll to position [0, 0]
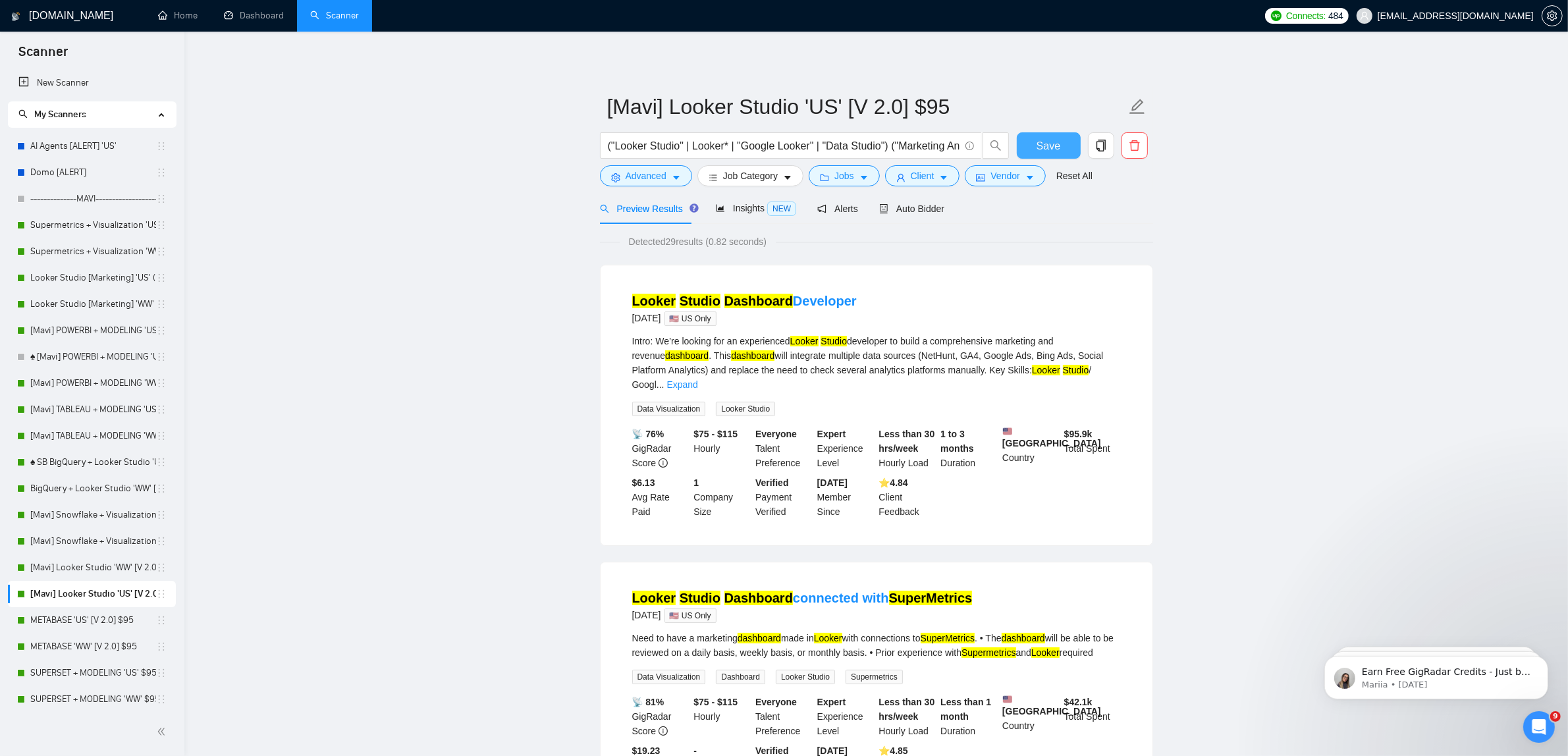
click at [1040, 139] on span "Save" at bounding box center [1048, 146] width 23 height 17
click at [866, 173] on button "Jobs" at bounding box center [844, 176] width 71 height 21
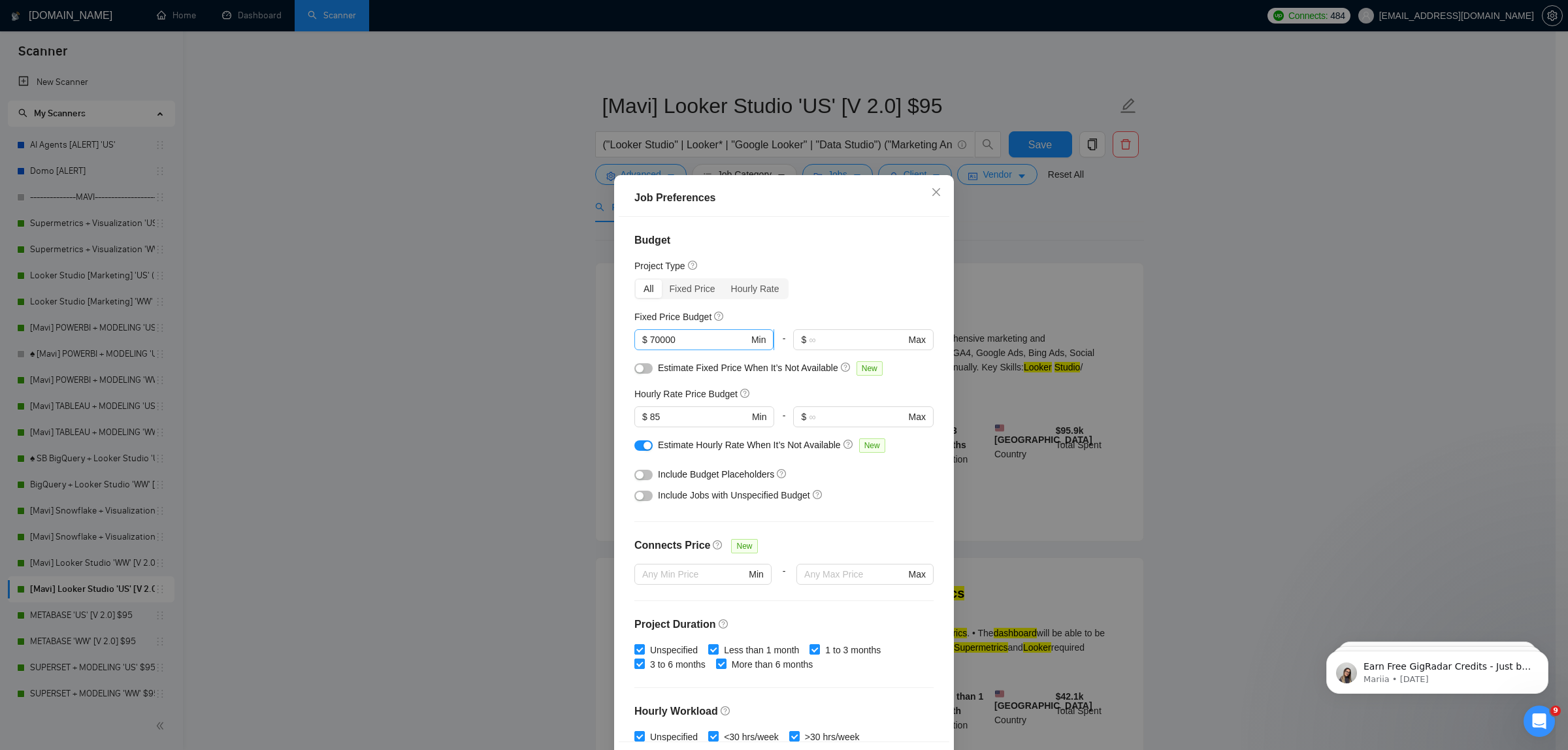
click at [678, 348] on span "$ 70000 Min" at bounding box center [704, 340] width 139 height 21
click at [935, 188] on icon "close" at bounding box center [936, 192] width 10 height 10
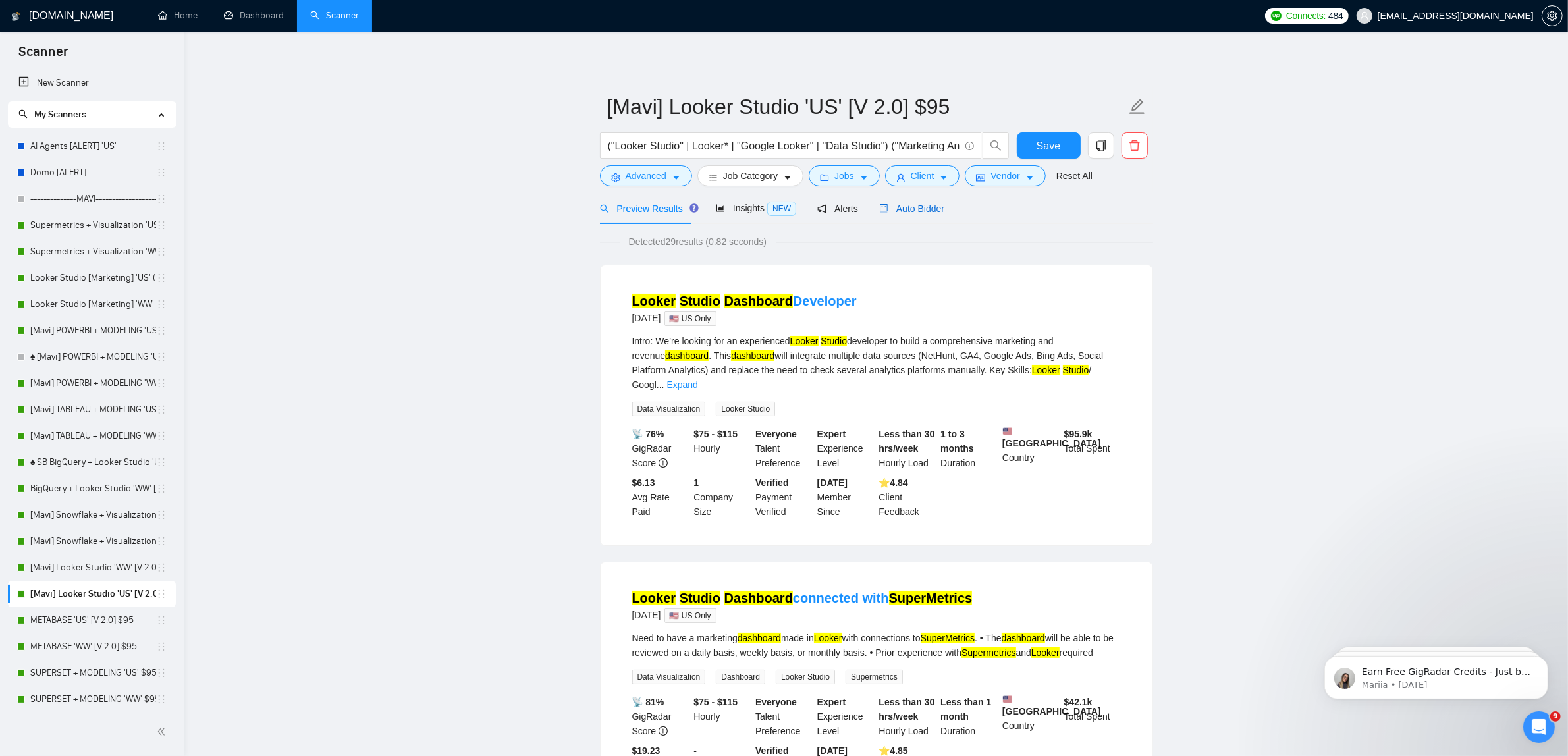
click at [932, 211] on span "Auto Bidder" at bounding box center [912, 209] width 65 height 11
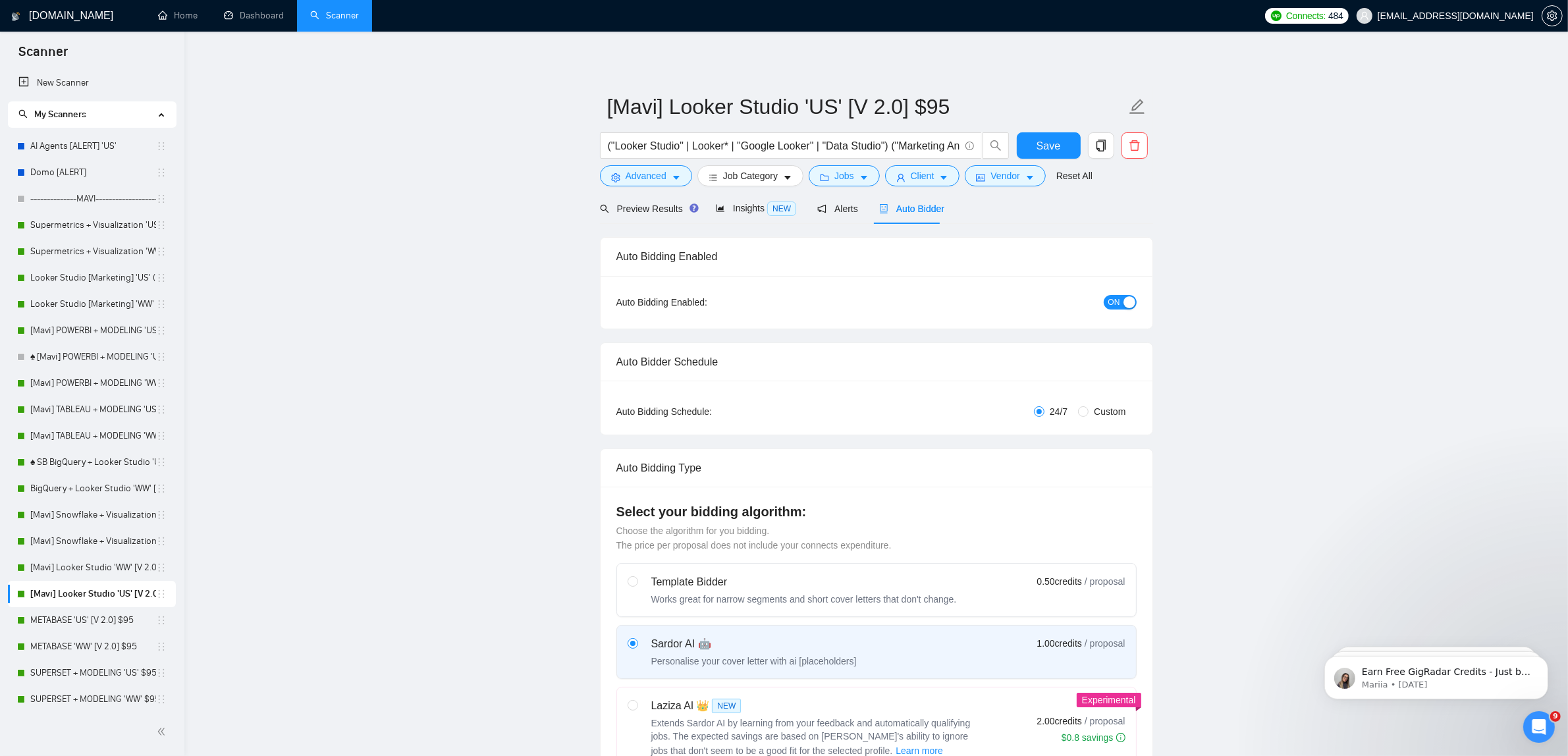
checkbox input "true"
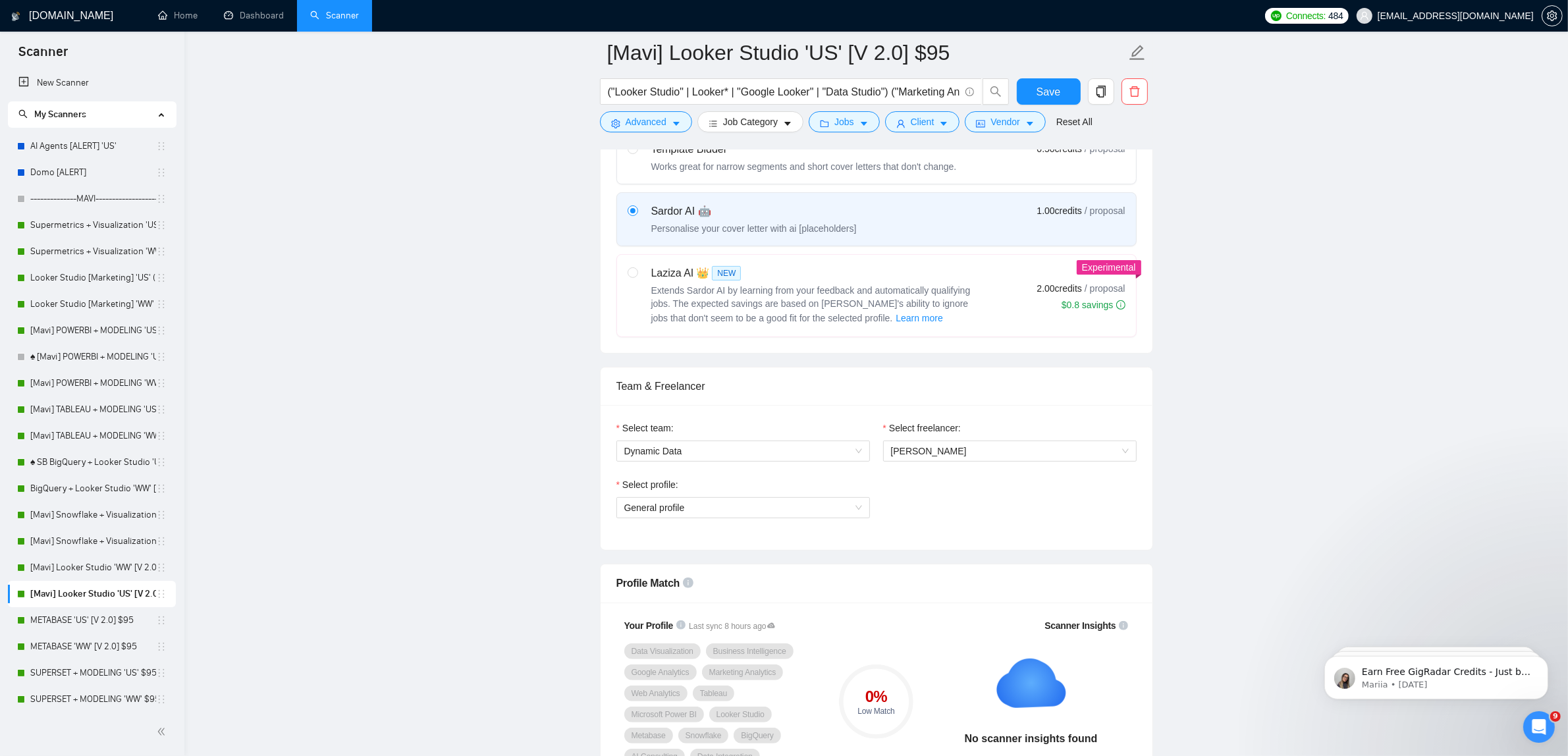
scroll to position [412, 0]
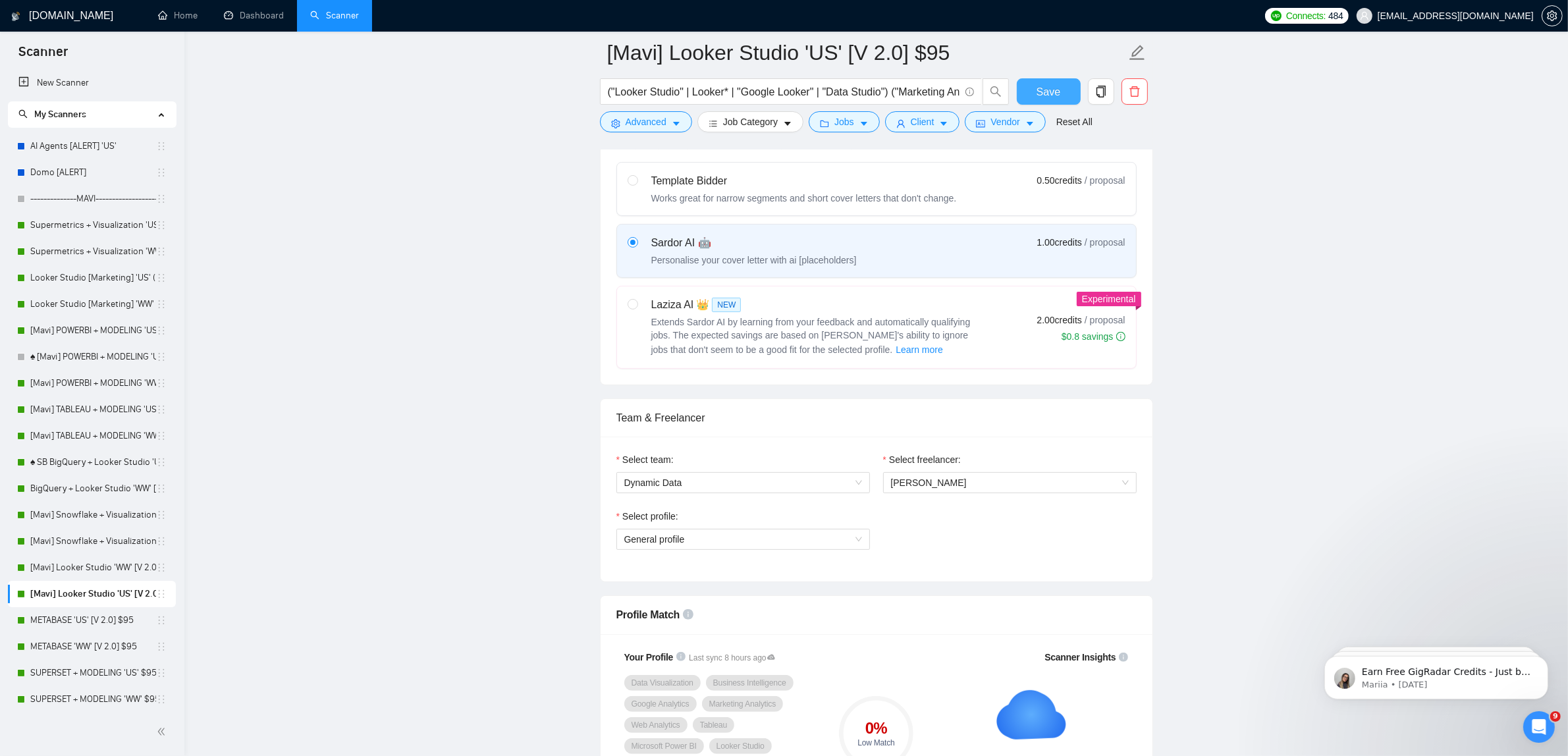
click at [1049, 88] on span "Save" at bounding box center [1048, 92] width 23 height 17
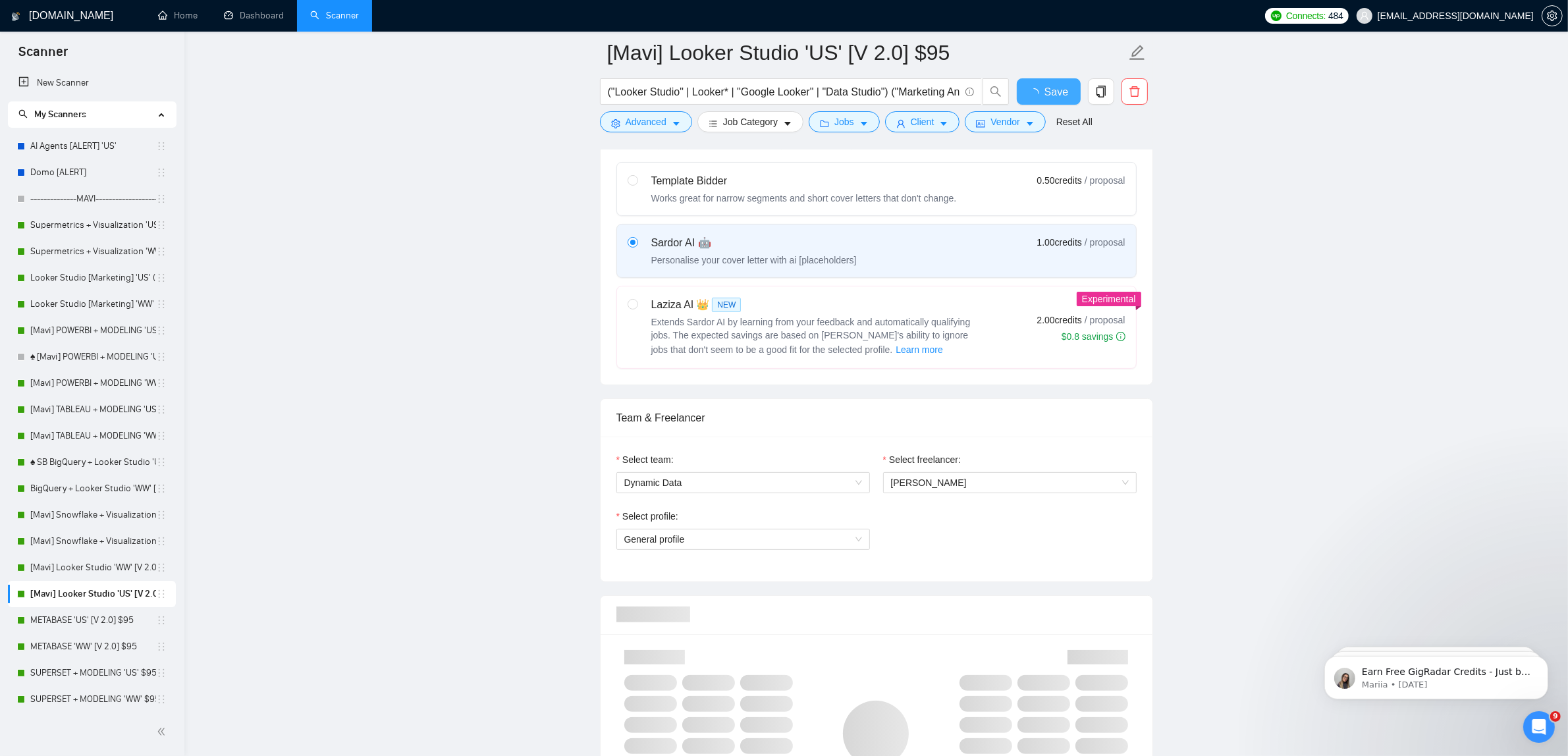
checkbox input "true"
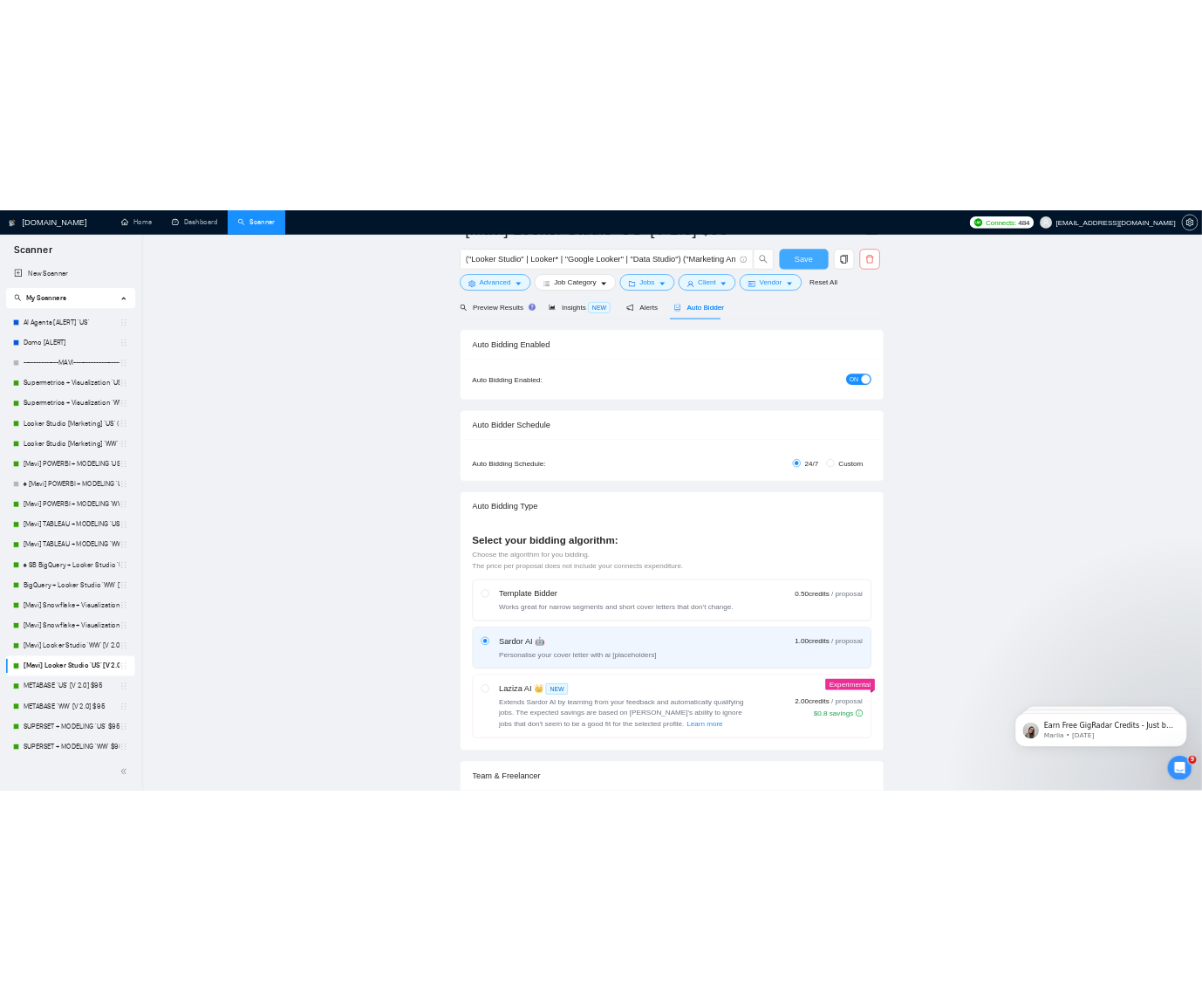
scroll to position [0, 0]
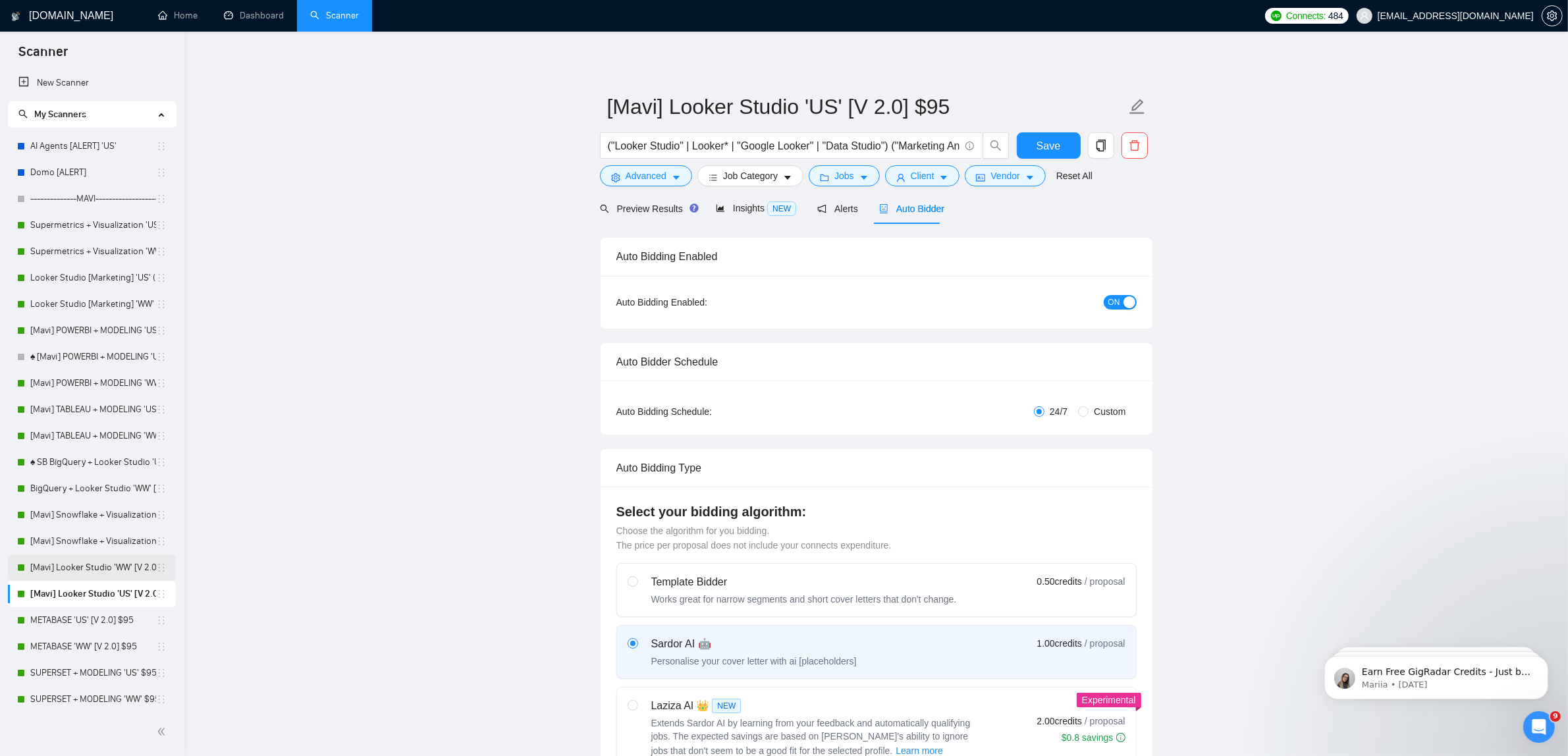
click at [51, 565] on link "[Mavi] Looker Studio 'WW' [V 2.0] $95" at bounding box center [93, 568] width 126 height 26
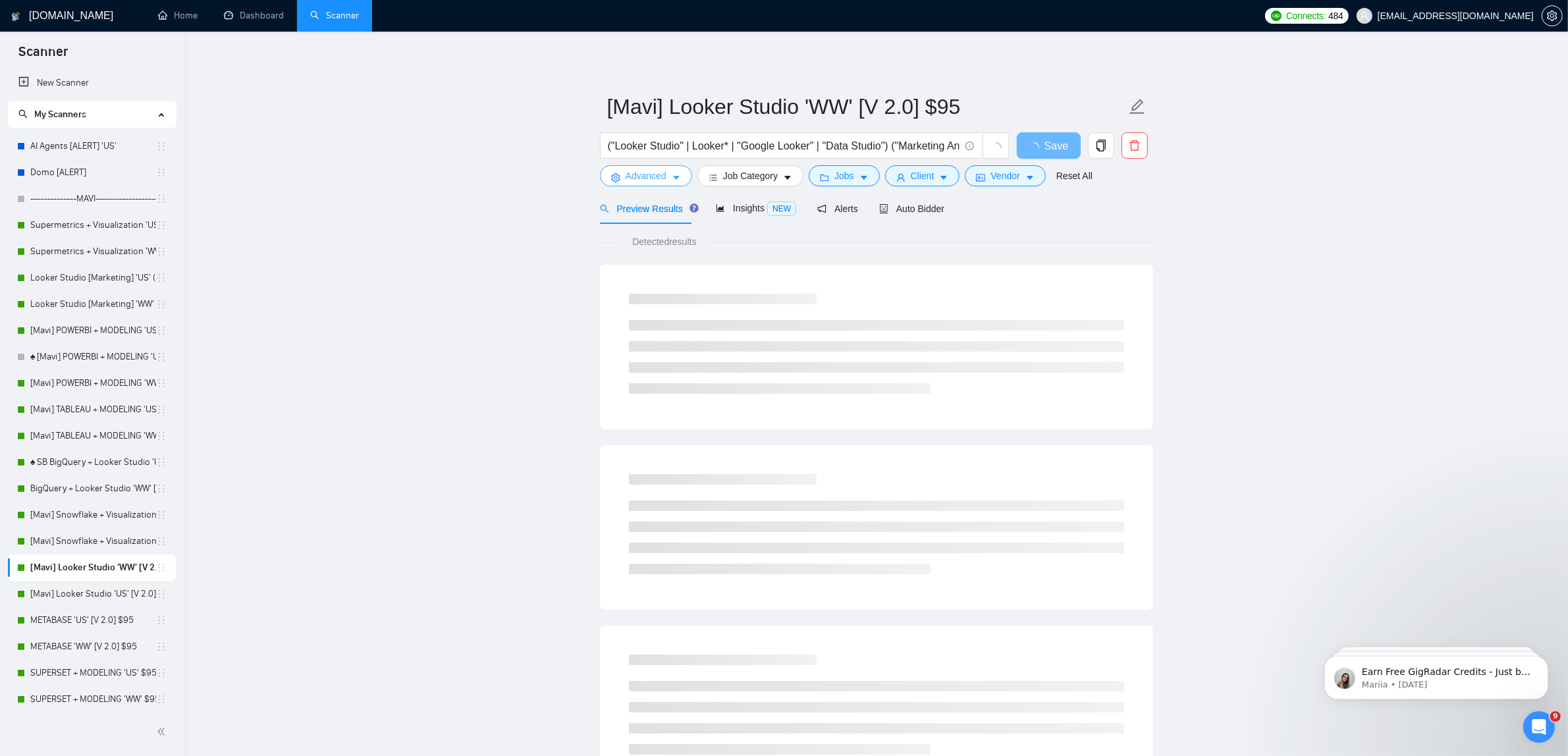
click at [668, 174] on button "Advanced" at bounding box center [646, 176] width 92 height 21
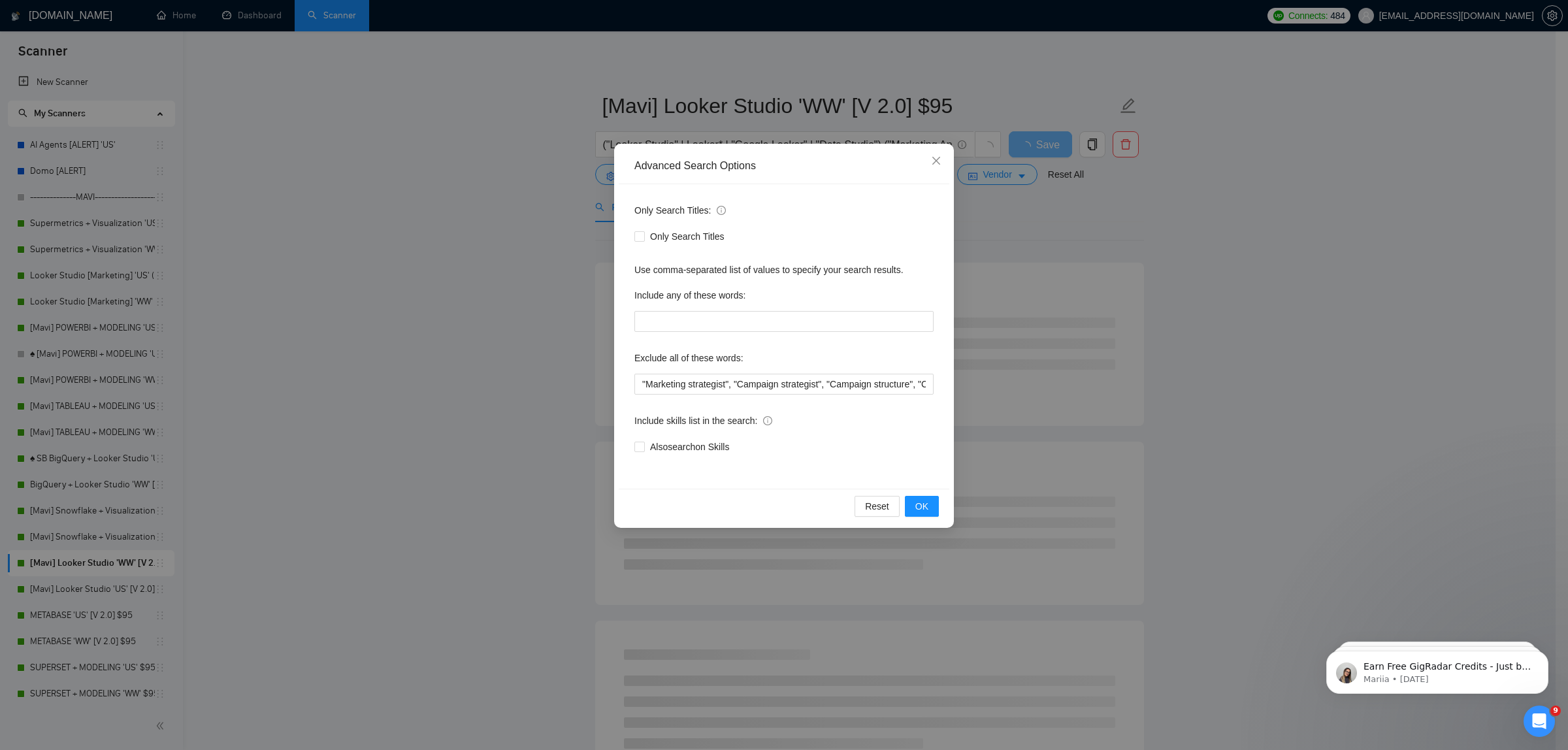
click at [499, 381] on div "Advanced Search Options Only Search Titles: Only Search Titles Use comma-separa…" at bounding box center [784, 375] width 1568 height 750
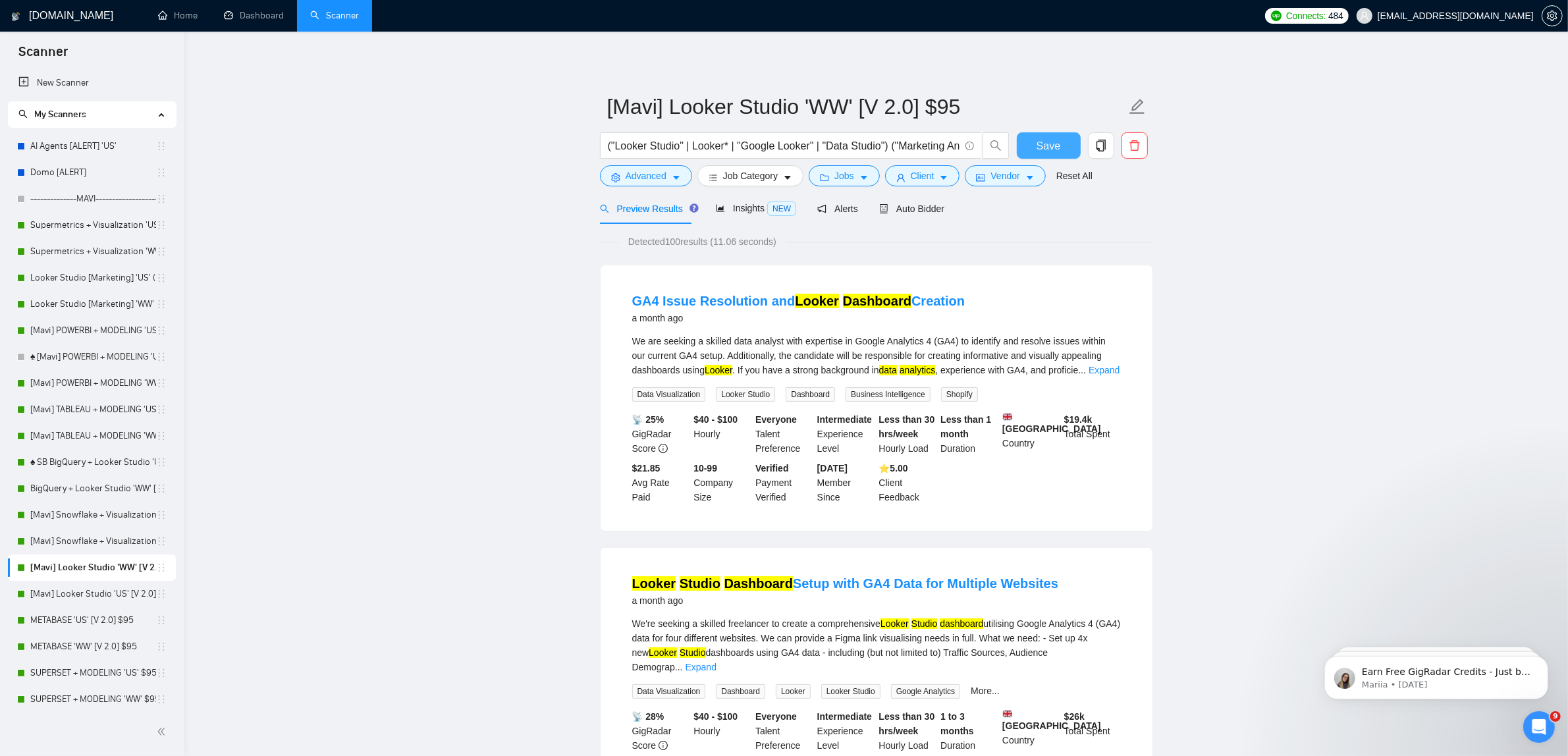
click at [1041, 147] on span "Save" at bounding box center [1048, 146] width 23 height 17
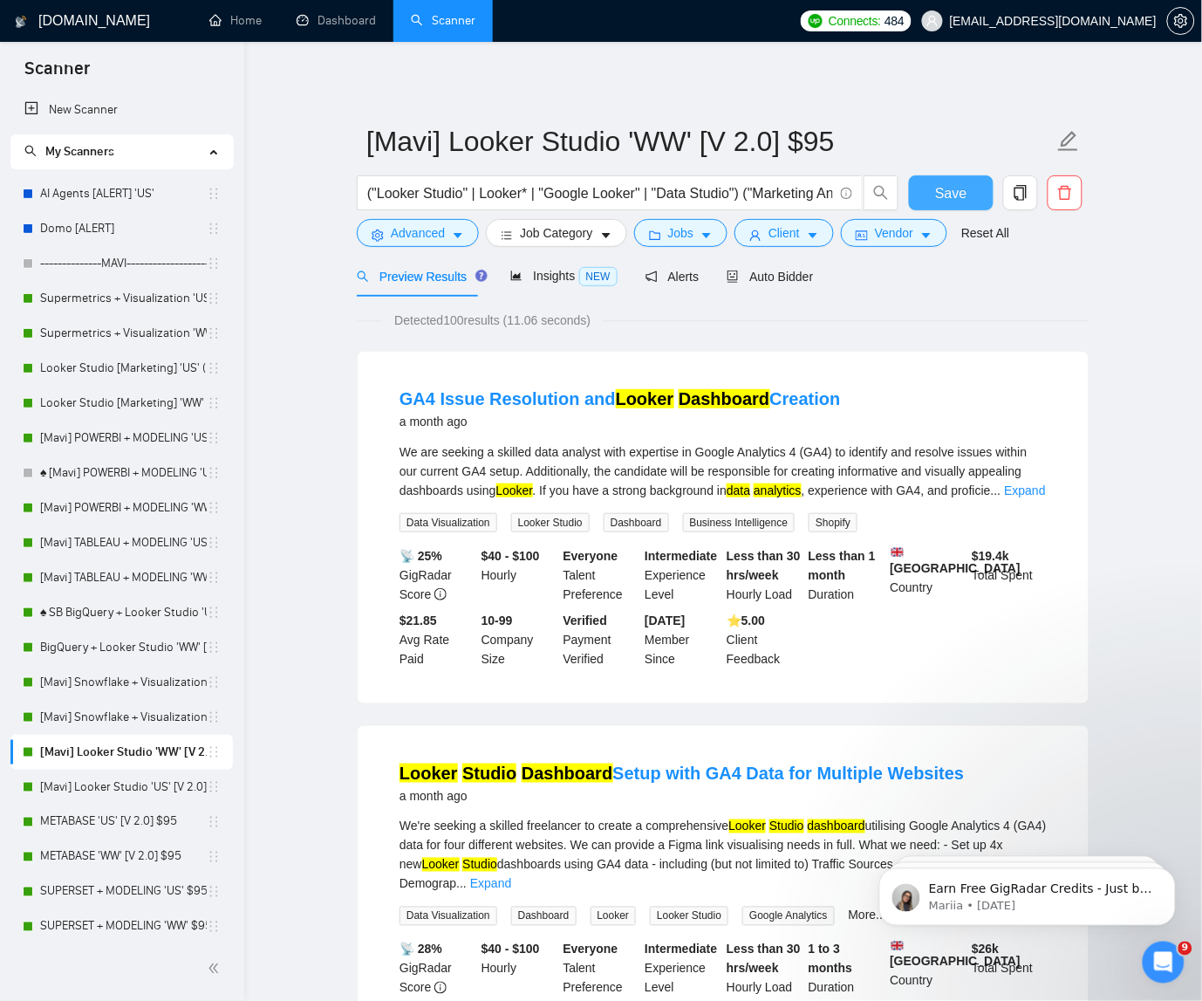
click at [948, 184] on span "Save" at bounding box center [950, 193] width 31 height 22
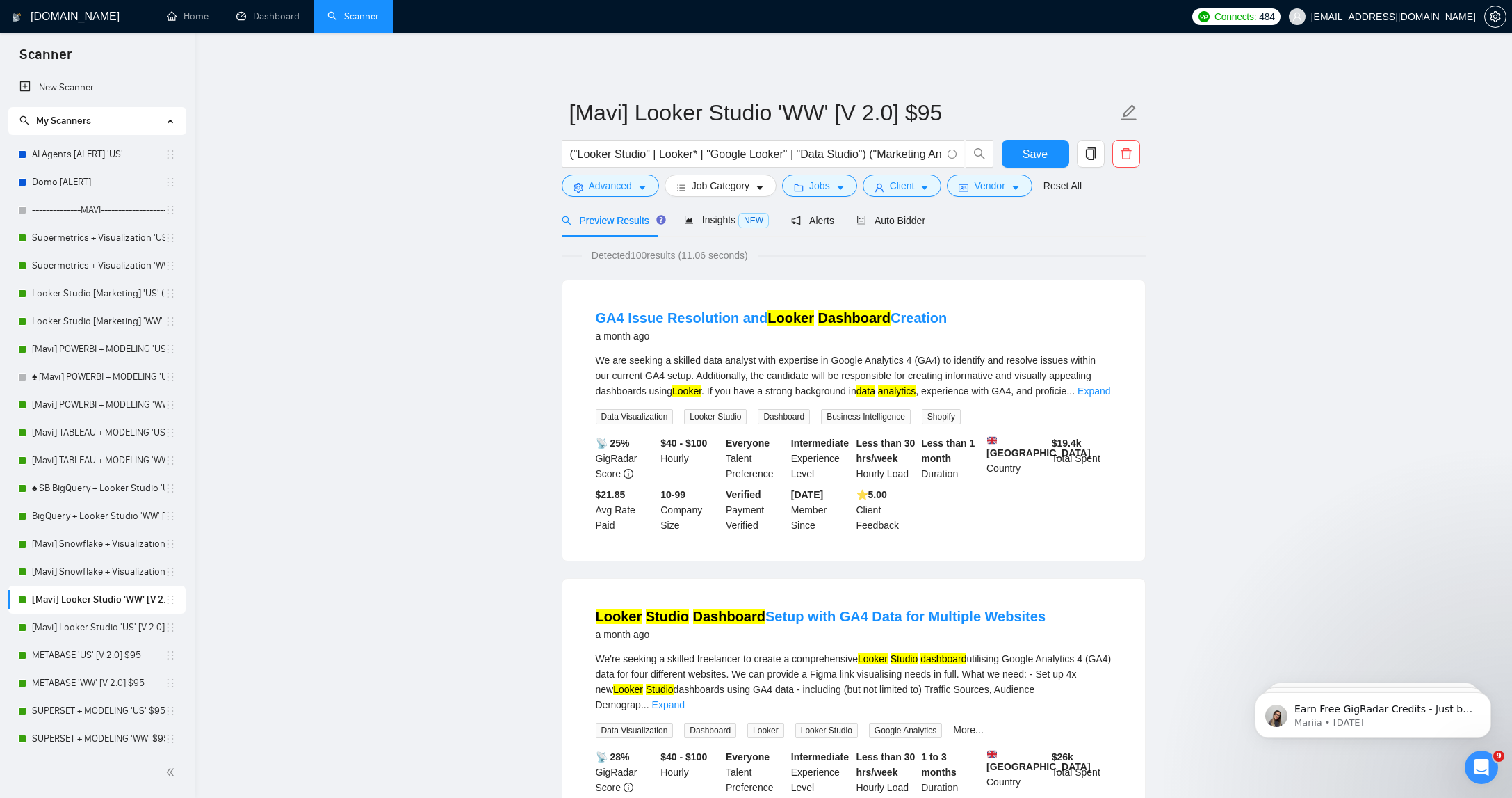
drag, startPoint x: 265, startPoint y: 123, endPoint x: 427, endPoint y: 90, distance: 165.3
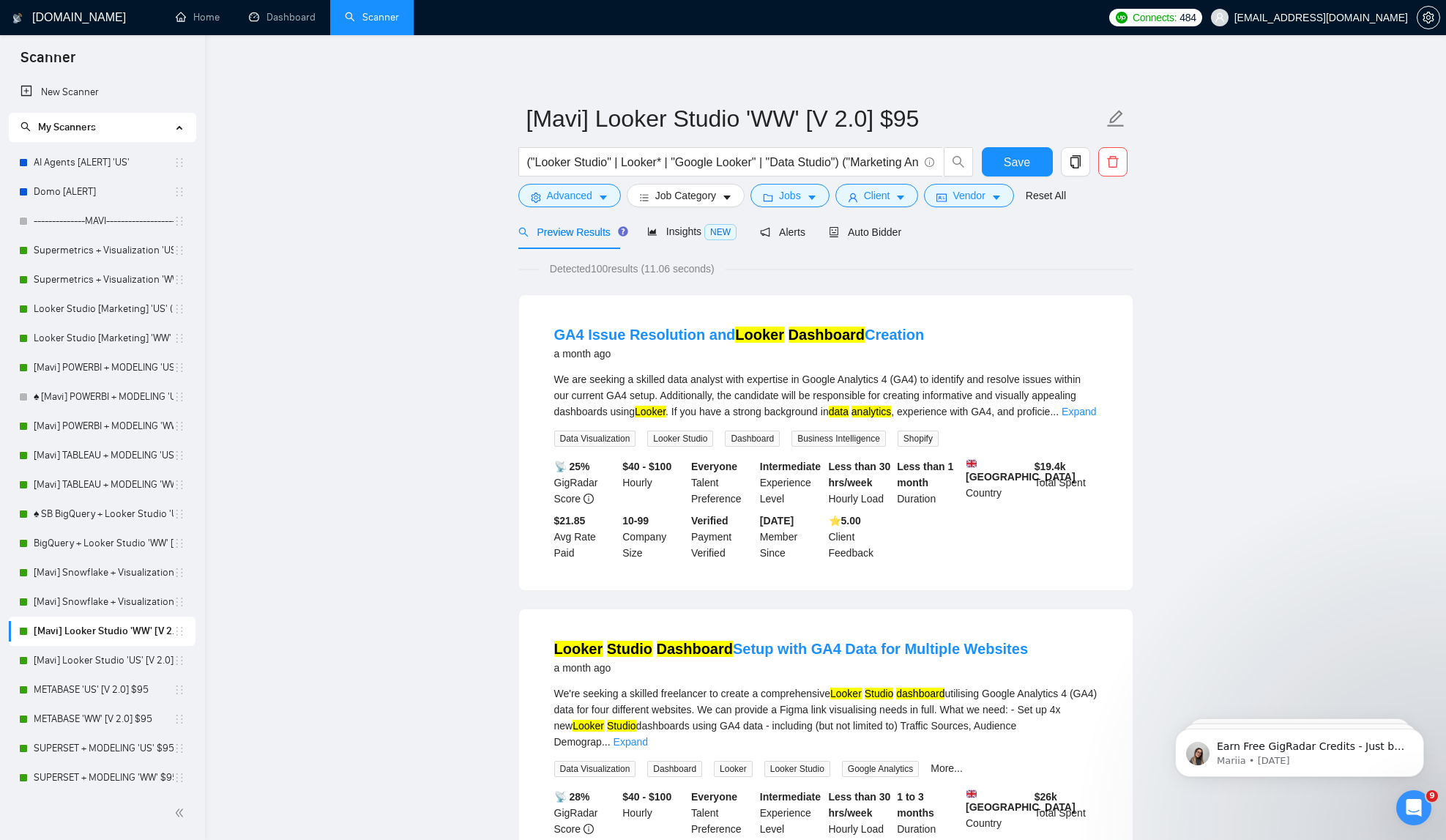
click at [1000, 156] on button "Save" at bounding box center [1017, 161] width 71 height 29
